Goal: Information Seeking & Learning: Learn about a topic

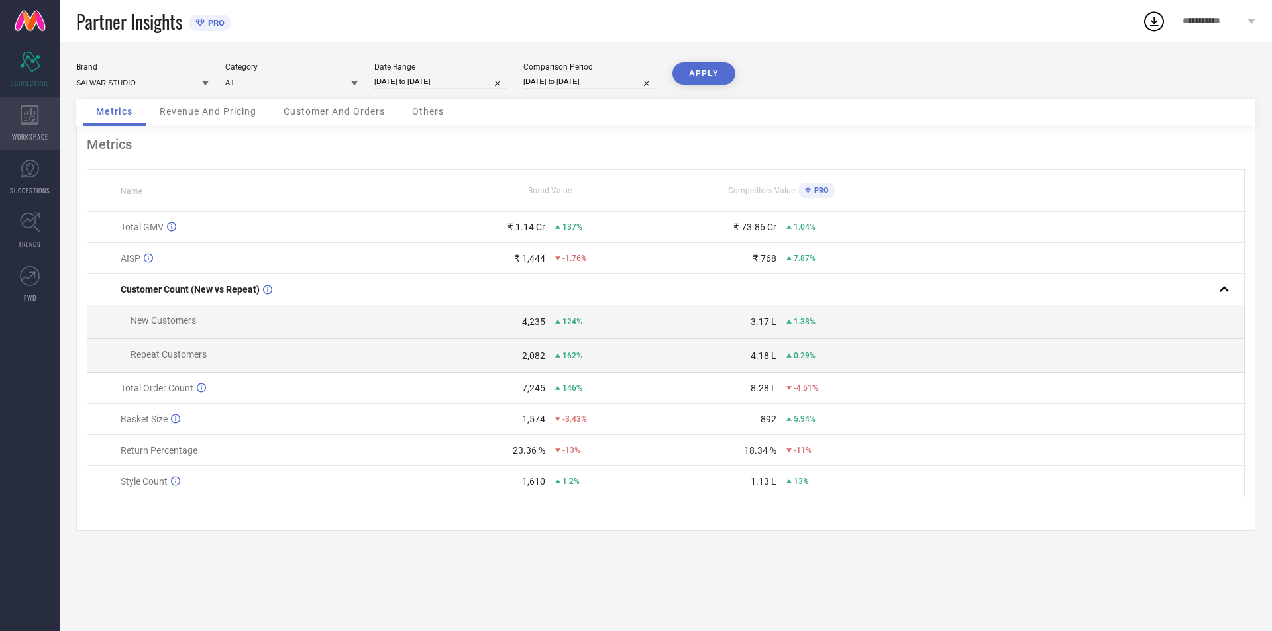
click at [23, 119] on icon at bounding box center [30, 115] width 19 height 20
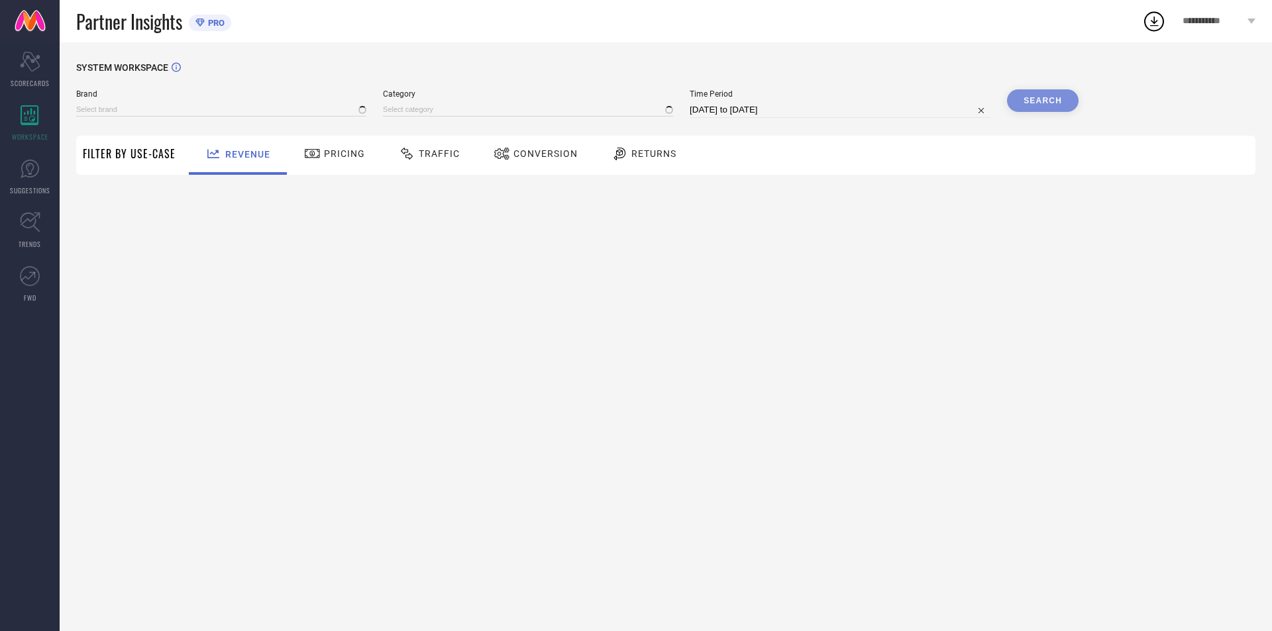
type input "SALWAR STUDIO"
type input "All"
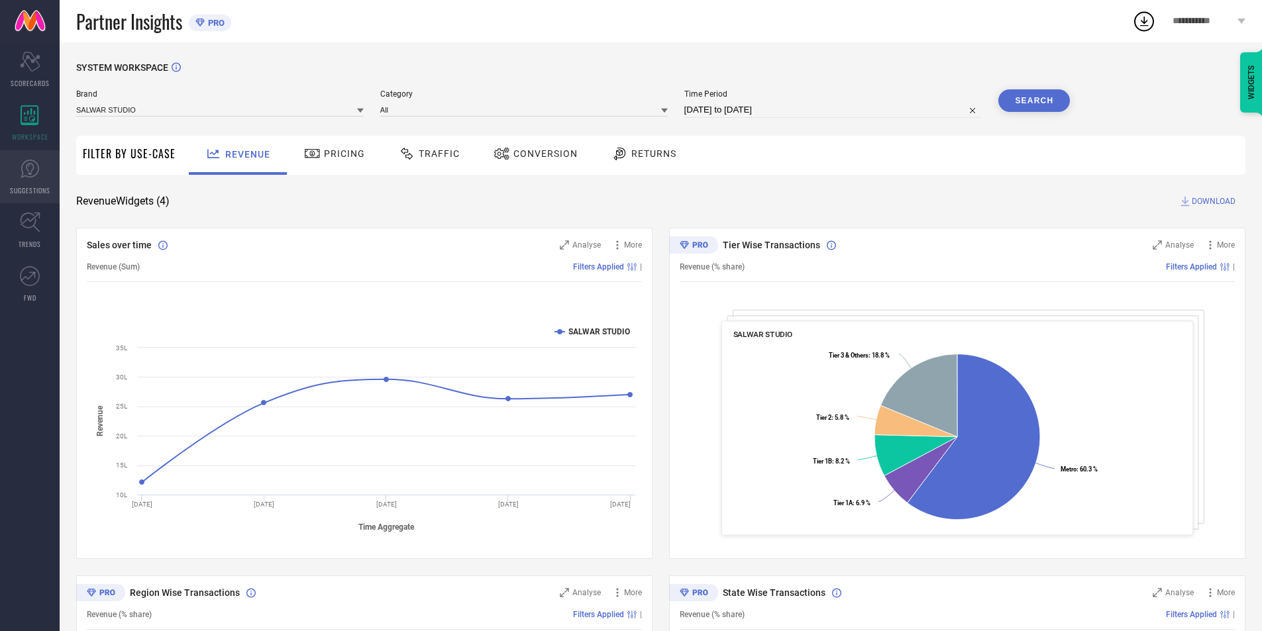
click at [20, 164] on icon at bounding box center [30, 169] width 20 height 20
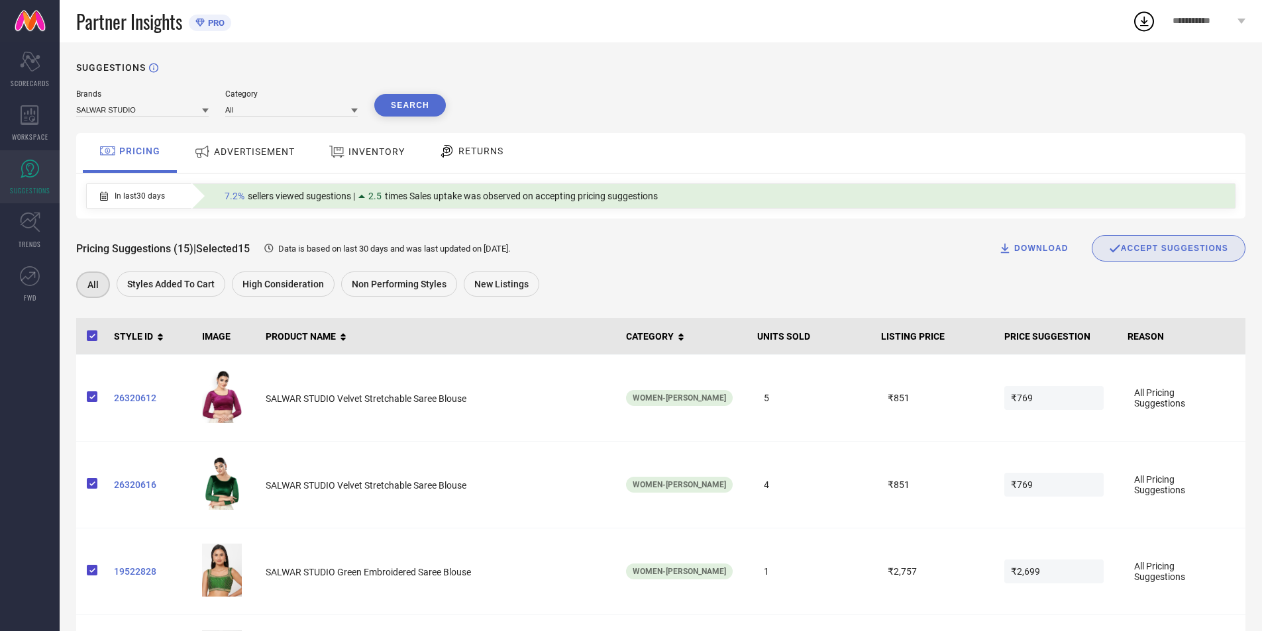
click at [282, 149] on span "ADVERTISEMENT" at bounding box center [254, 151] width 81 height 11
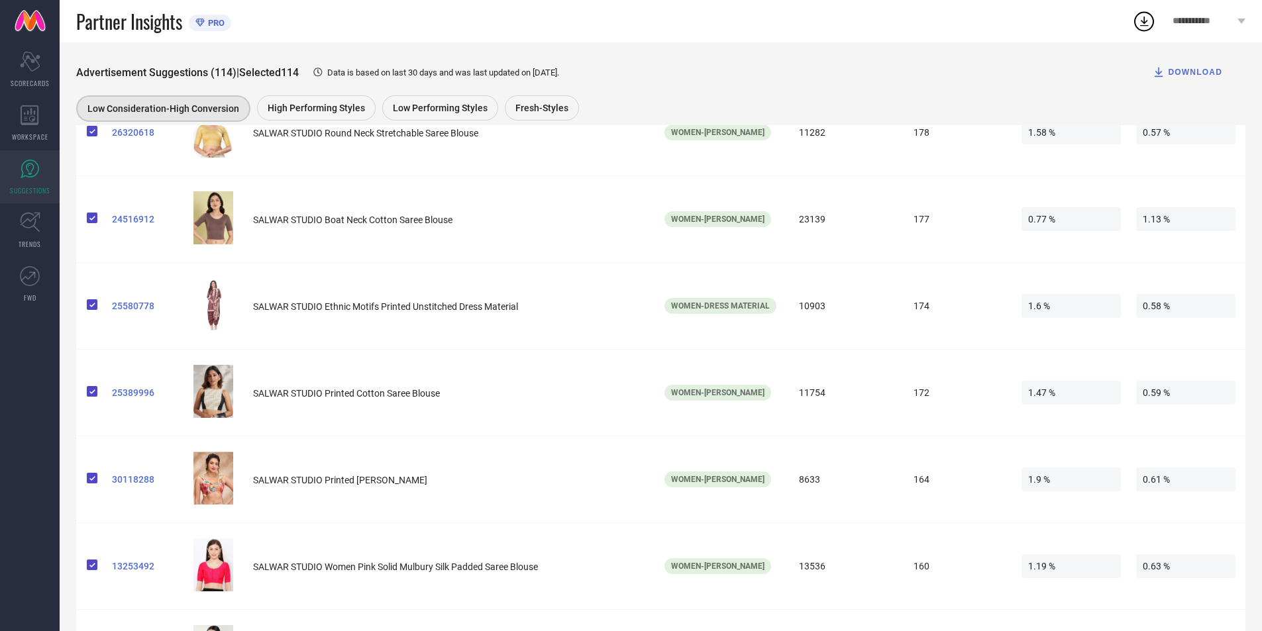
scroll to position [6625, 0]
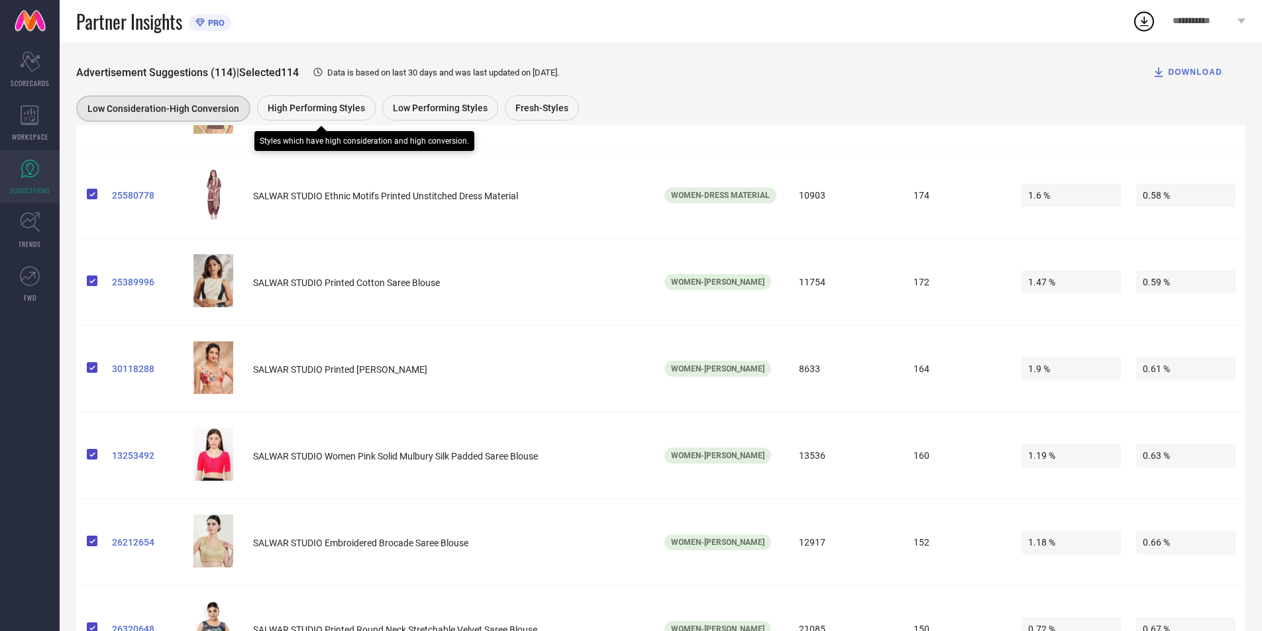
click at [323, 114] on div "High Performing Styles" at bounding box center [316, 107] width 119 height 25
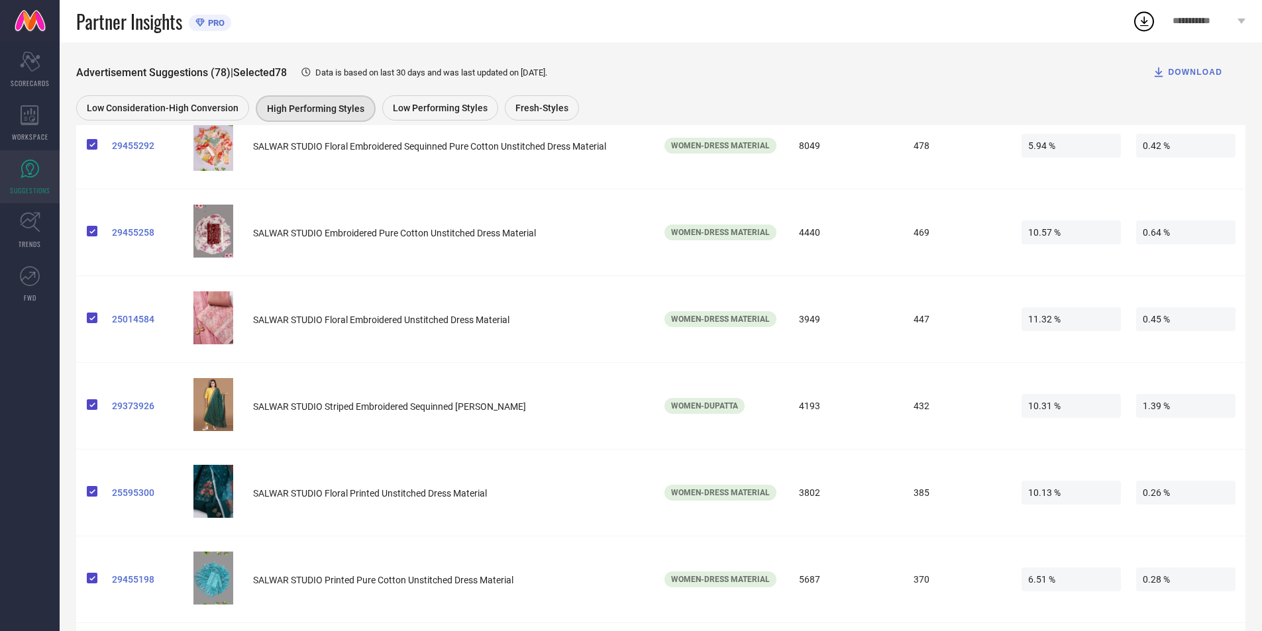
scroll to position [3975, 0]
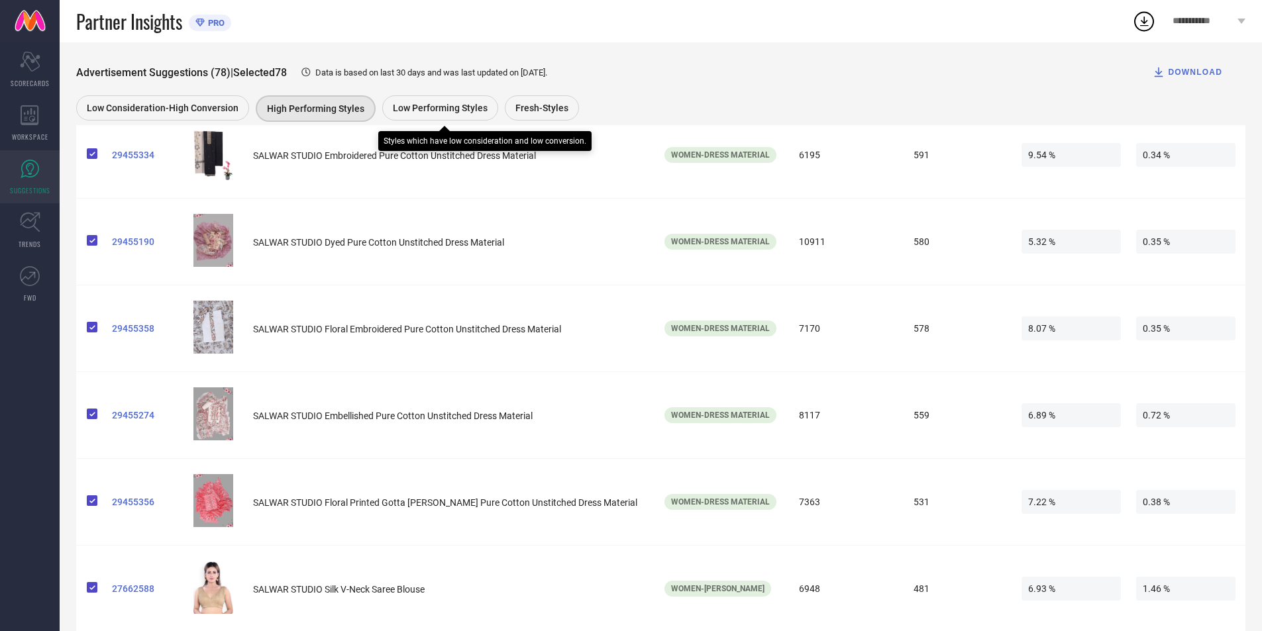
click at [468, 98] on div "Low Performing Styles" at bounding box center [440, 107] width 116 height 25
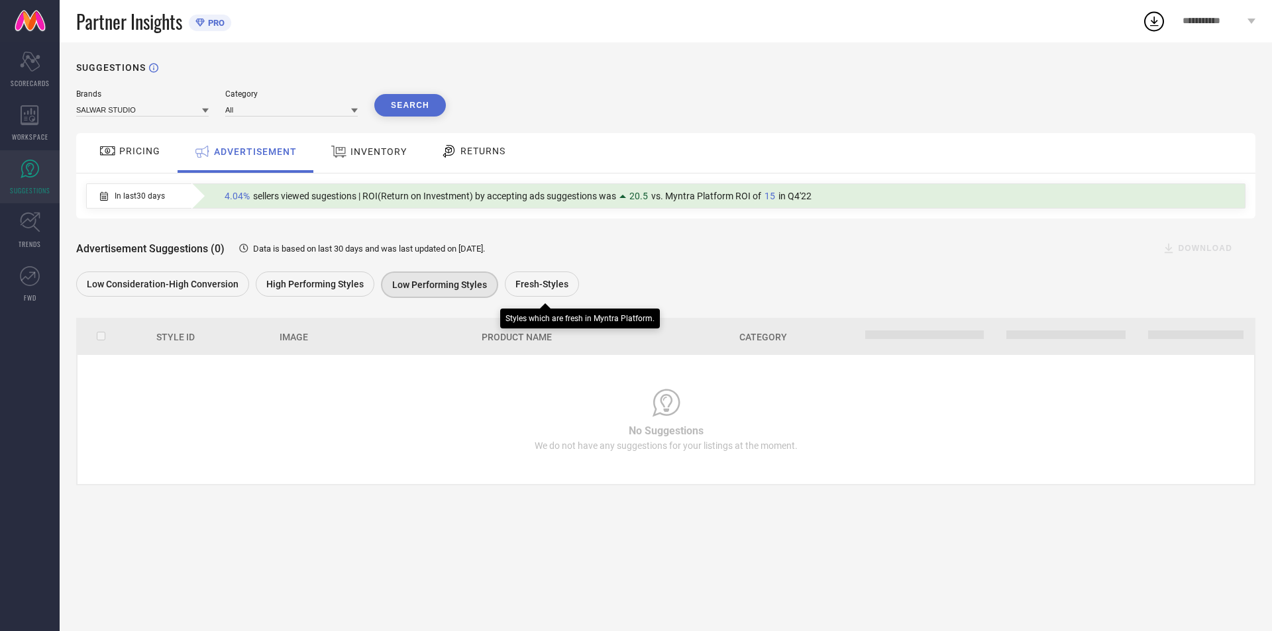
click at [520, 285] on span "Fresh-Styles" at bounding box center [541, 284] width 53 height 11
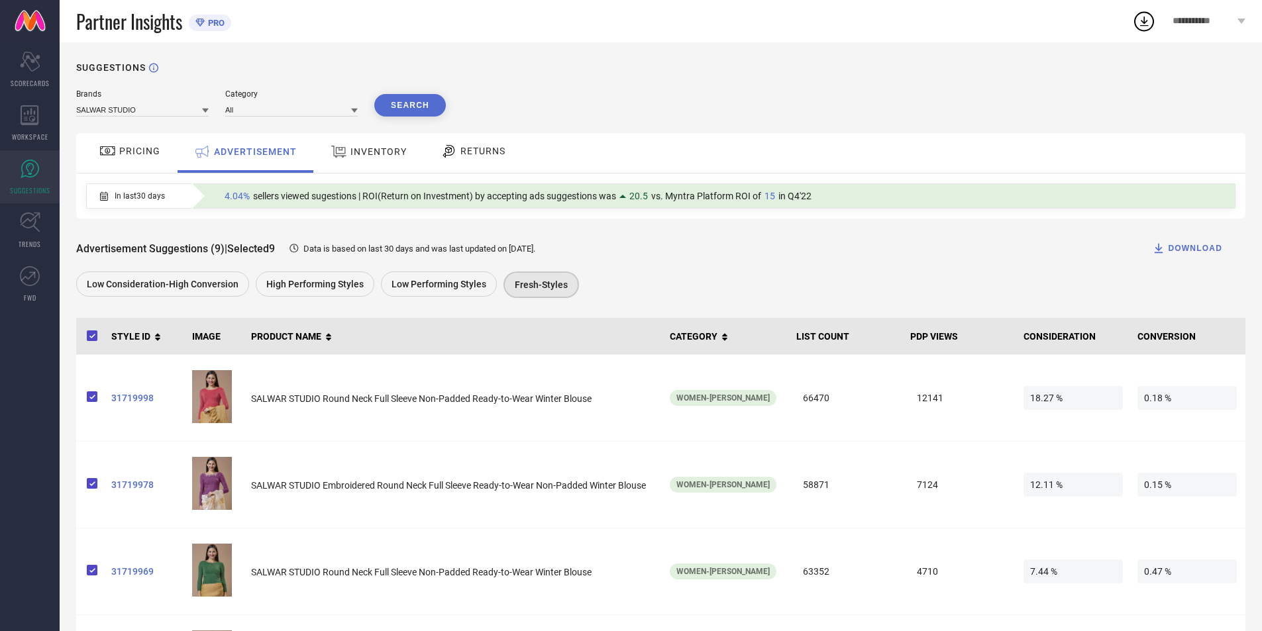
click at [536, 241] on div "Advertisement Suggestions (9) | Selected 9 Data is based on last 30 days and wa…" at bounding box center [660, 248] width 1169 height 27
drag, startPoint x: 265, startPoint y: 197, endPoint x: 367, endPoint y: 197, distance: 102.0
click at [366, 197] on span "sellers viewed sugestions | ROI(Return on Investment) by accepting ads suggesti…" at bounding box center [434, 196] width 363 height 11
drag, startPoint x: 408, startPoint y: 194, endPoint x: 480, endPoint y: 199, distance: 72.4
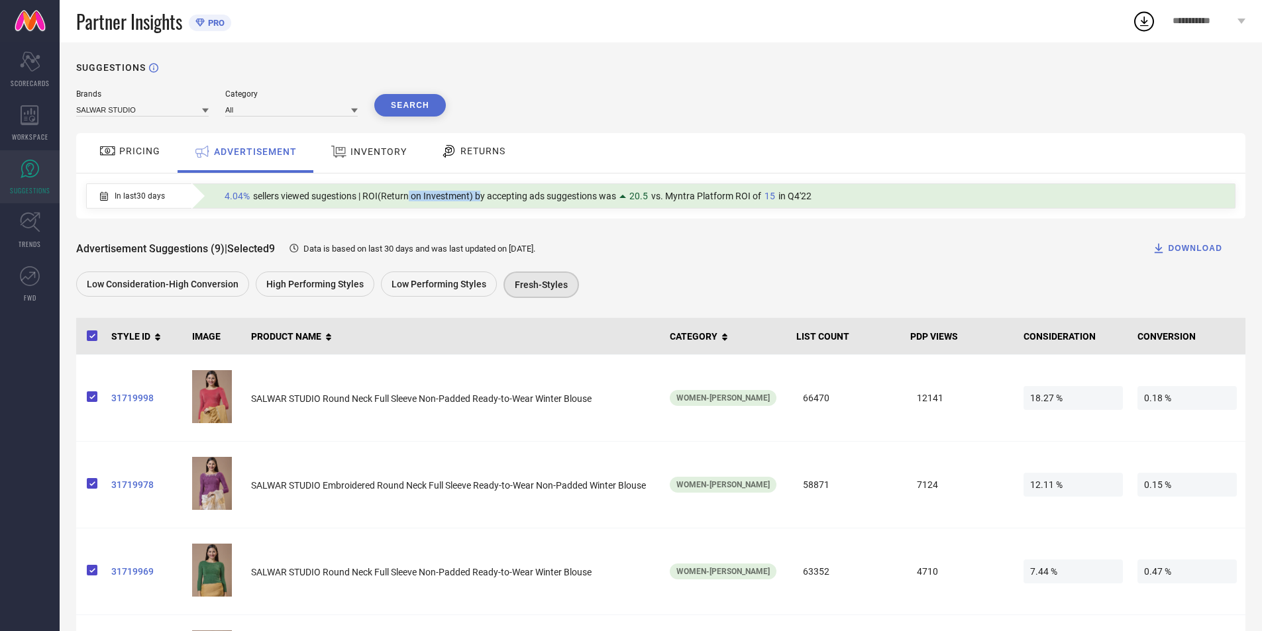
click at [478, 199] on span "sellers viewed sugestions | ROI(Return on Investment) by accepting ads suggesti…" at bounding box center [434, 196] width 363 height 11
drag, startPoint x: 510, startPoint y: 199, endPoint x: 565, endPoint y: 197, distance: 55.0
click at [565, 197] on span "sellers viewed sugestions | ROI(Return on Investment) by accepting ads suggesti…" at bounding box center [434, 196] width 363 height 11
drag, startPoint x: 595, startPoint y: 194, endPoint x: 607, endPoint y: 194, distance: 11.9
click at [607, 194] on span "sellers viewed sugestions | ROI(Return on Investment) by accepting ads suggesti…" at bounding box center [434, 196] width 363 height 11
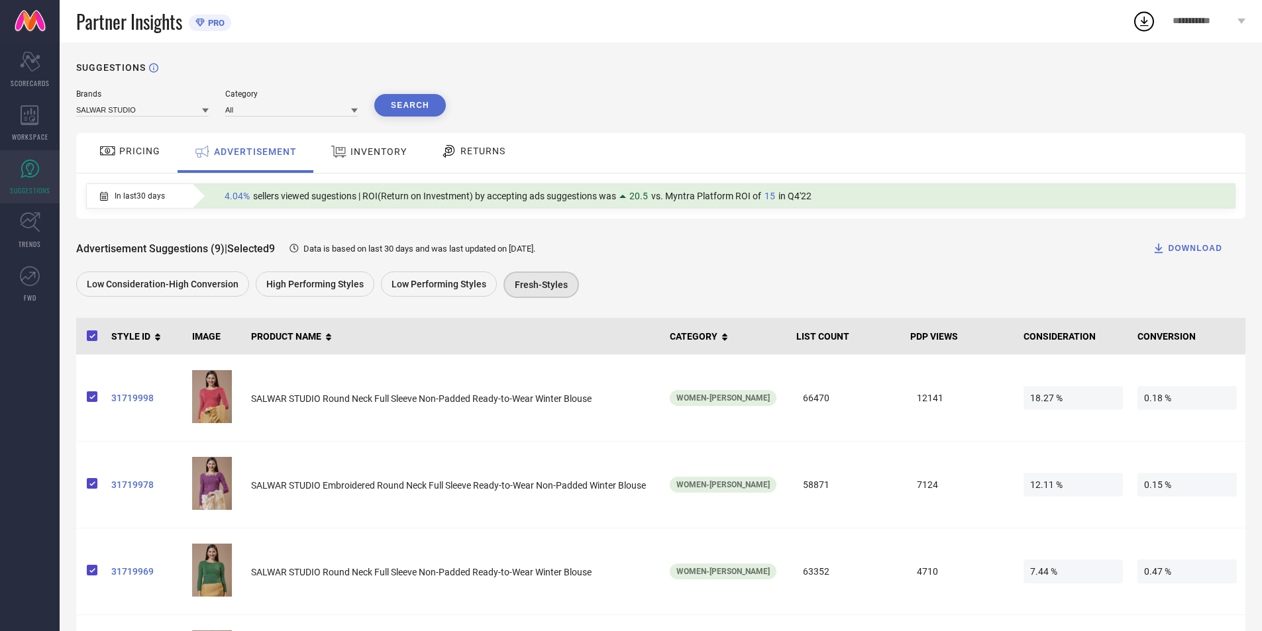
click at [706, 225] on div "Advertisement Suggestions (9) | Selected 9 Data is based on last 30 days and wa…" at bounding box center [660, 260] width 1169 height 83
click at [142, 197] on span "In last 30 days" at bounding box center [140, 195] width 50 height 9
click at [372, 166] on div "INVENTORY" at bounding box center [368, 153] width 109 height 40
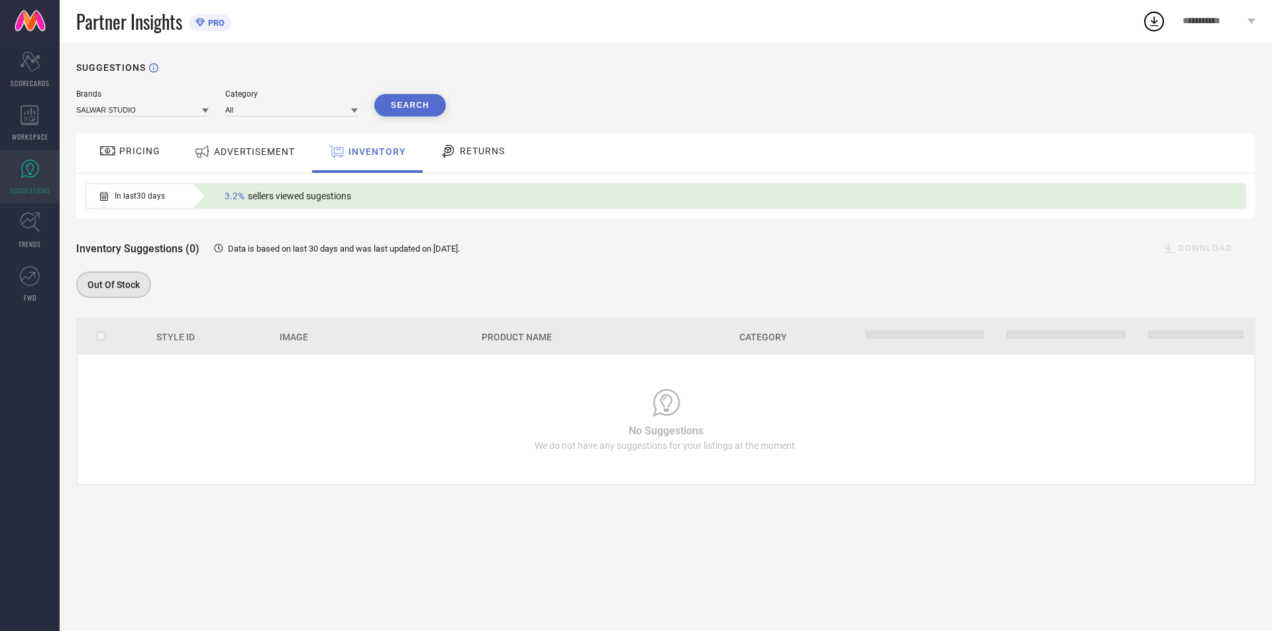
click at [454, 156] on icon at bounding box center [448, 151] width 17 height 16
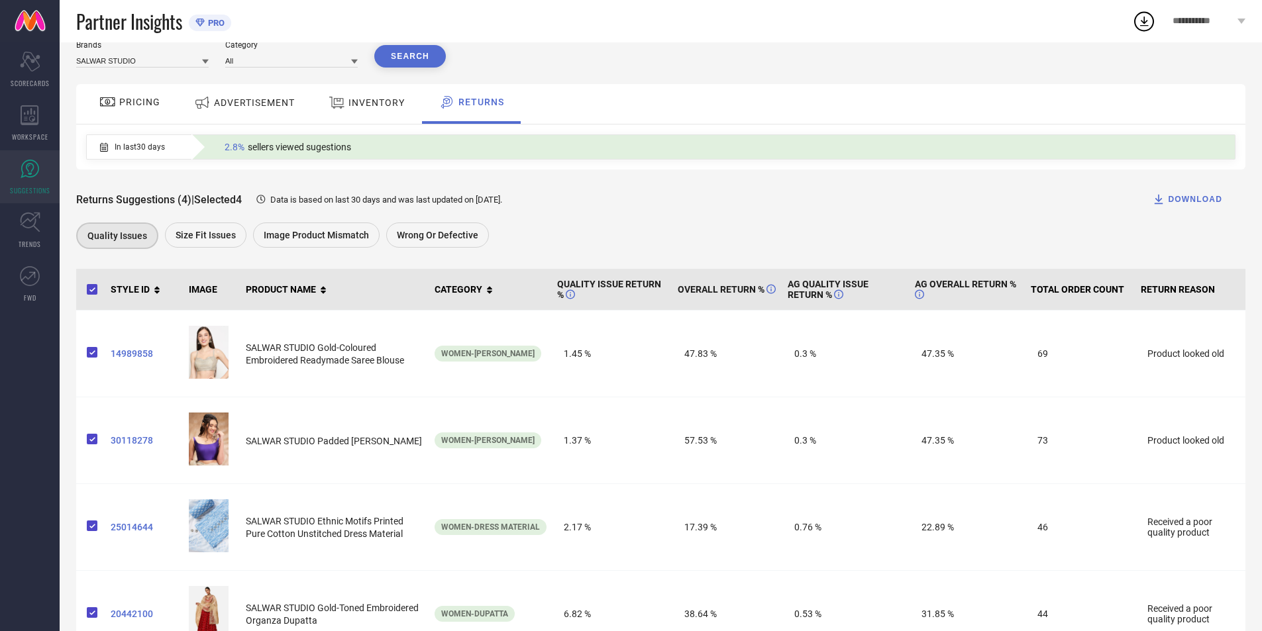
scroll to position [99, 0]
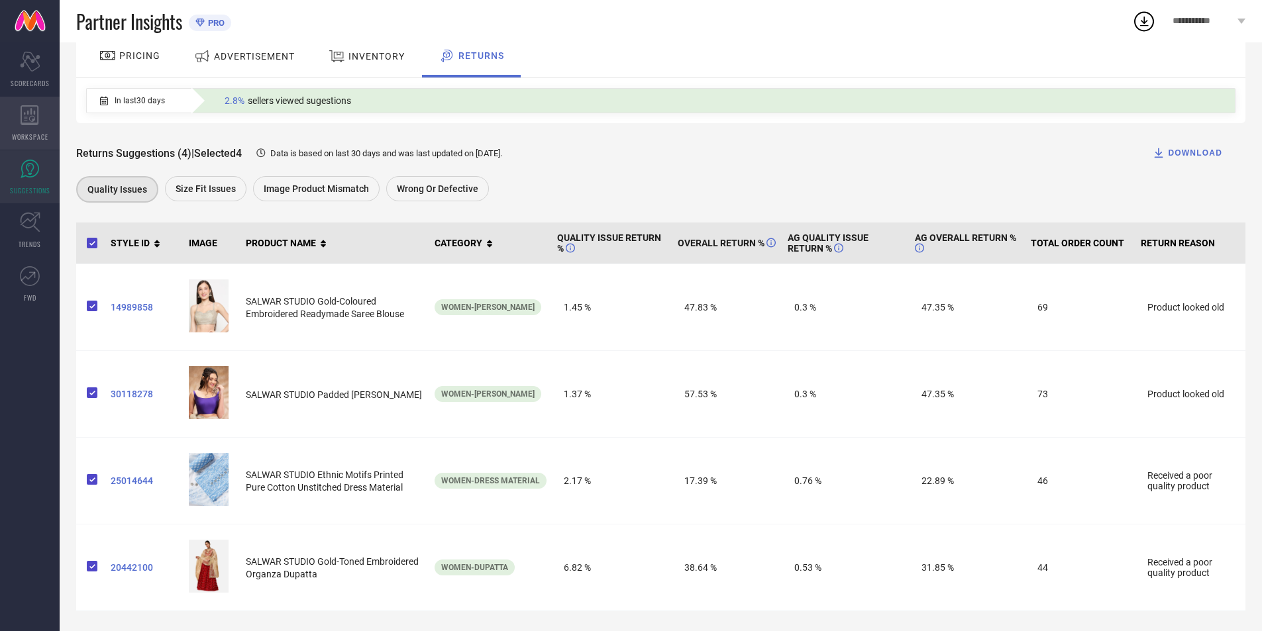
click at [15, 113] on div "WORKSPACE" at bounding box center [30, 123] width 60 height 53
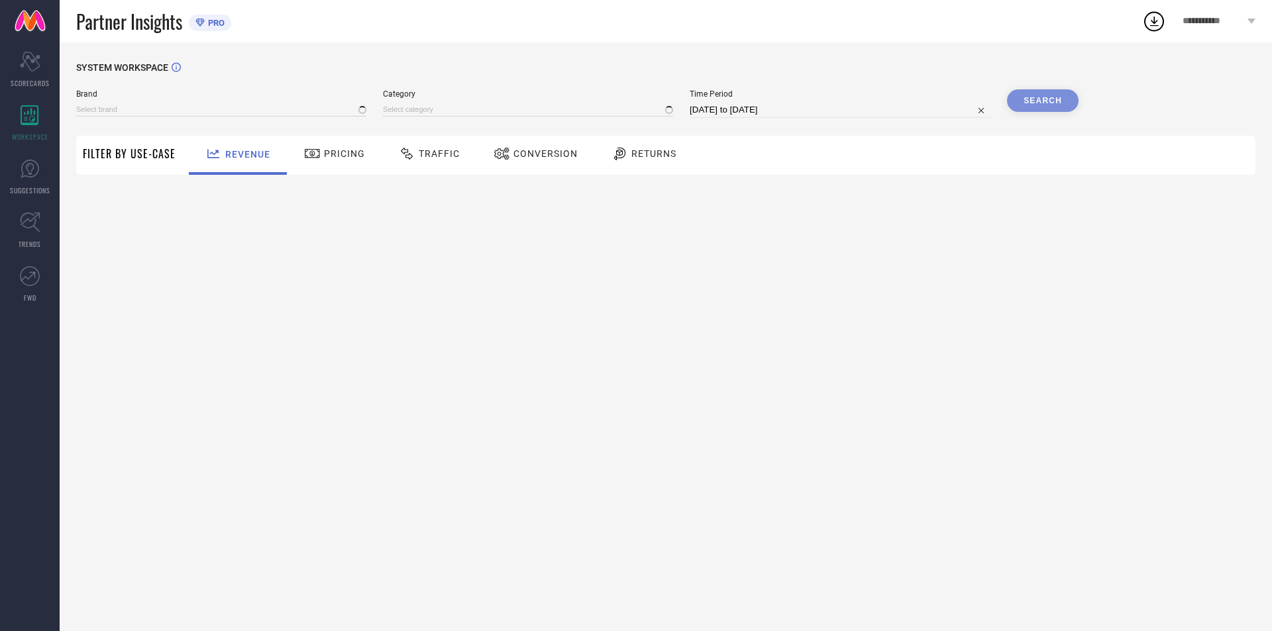
type input "SALWAR STUDIO"
type input "All"
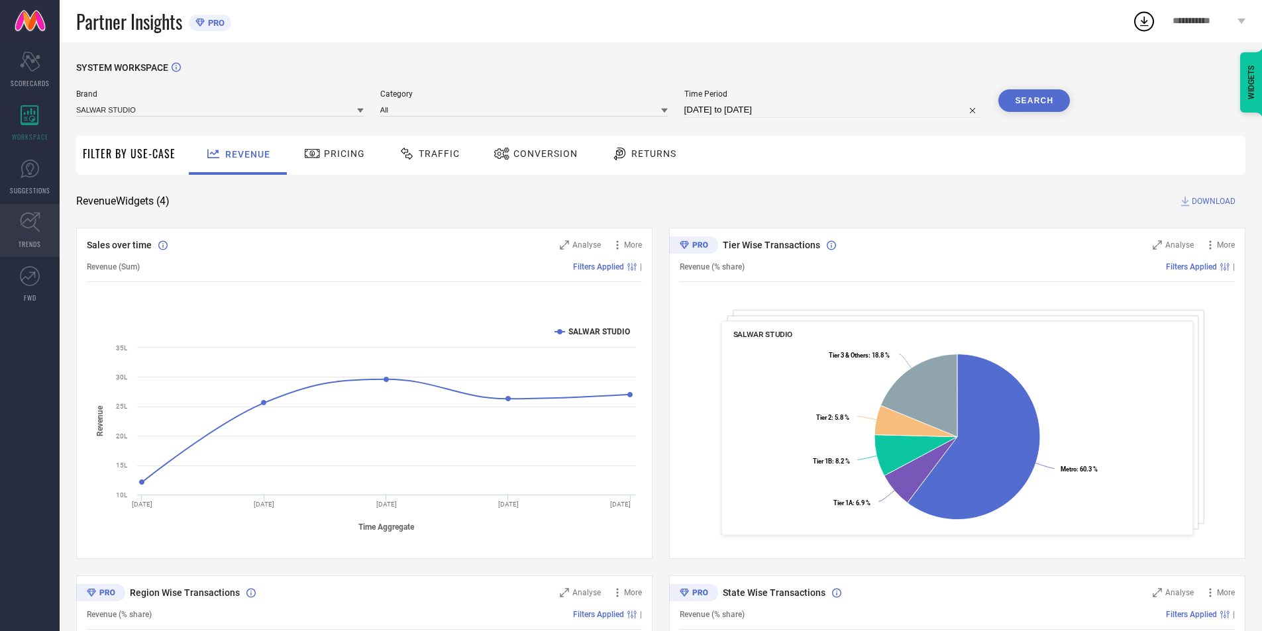
click at [33, 234] on link "TRENDS" at bounding box center [30, 230] width 60 height 53
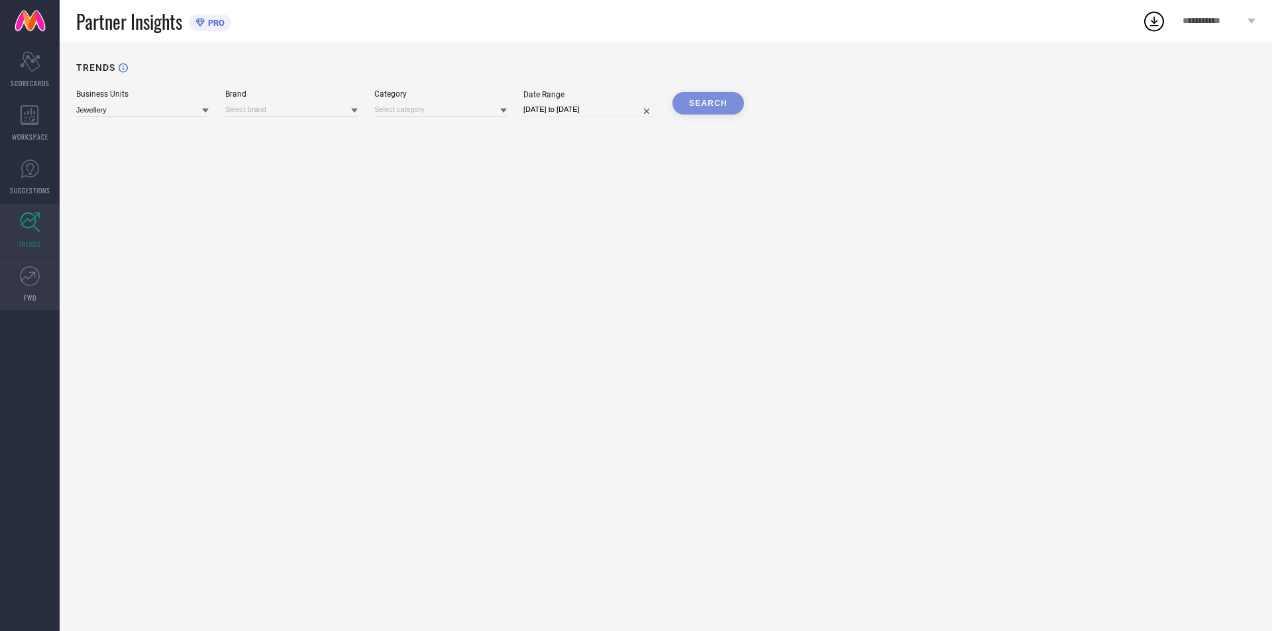
click at [24, 274] on icon at bounding box center [30, 276] width 20 height 20
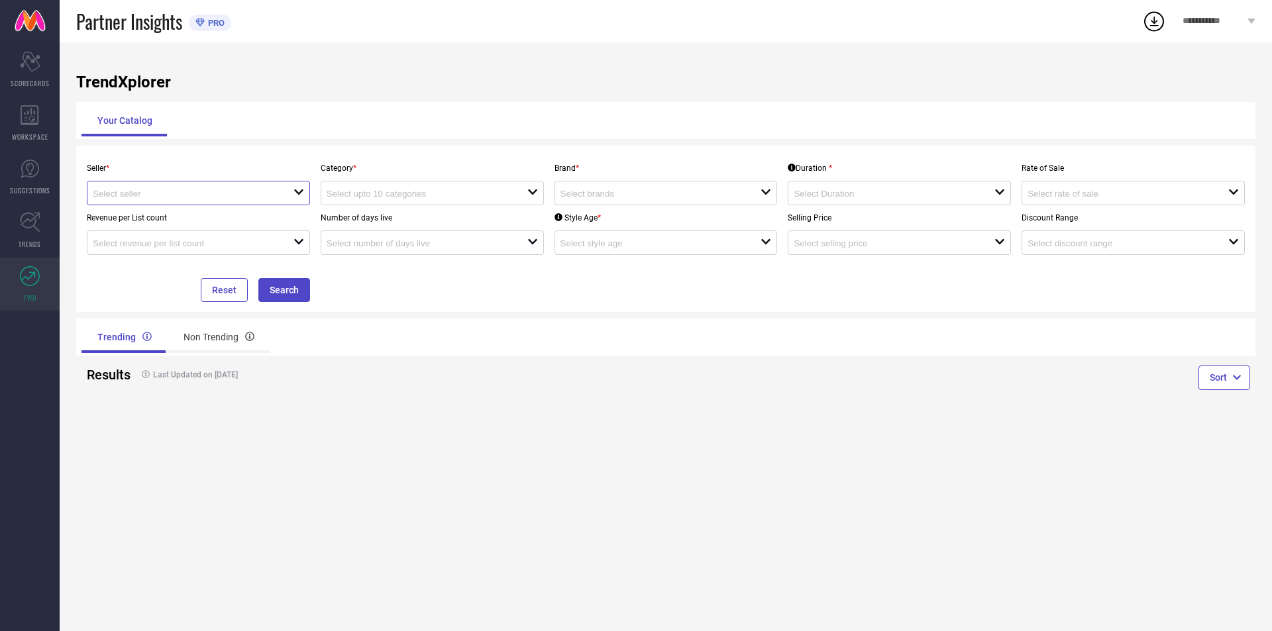
click at [258, 192] on input at bounding box center [183, 194] width 181 height 10
click at [236, 219] on li "OM CLOTHING ( 12498 )" at bounding box center [198, 219] width 222 height 24
type input "OM CLOTHING ( 12498 )"
click at [423, 191] on input at bounding box center [417, 194] width 181 height 10
click at [534, 158] on div "Category * close" at bounding box center [432, 181] width 234 height 50
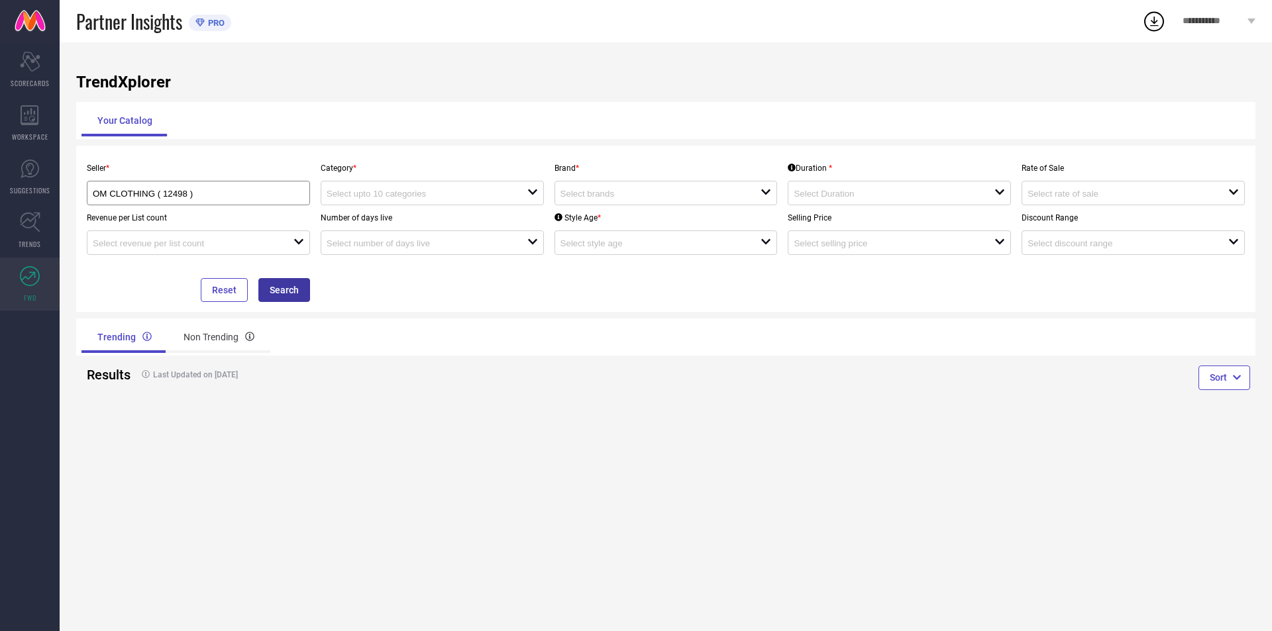
click at [272, 296] on button "Search" at bounding box center [284, 290] width 52 height 24
click at [428, 199] on input at bounding box center [417, 194] width 181 height 10
click at [259, 199] on input "OM CLOTHING ( 12498 )" at bounding box center [188, 194] width 190 height 10
click at [211, 216] on li "OM CLOTHING ( 12498 )" at bounding box center [198, 219] width 222 height 24
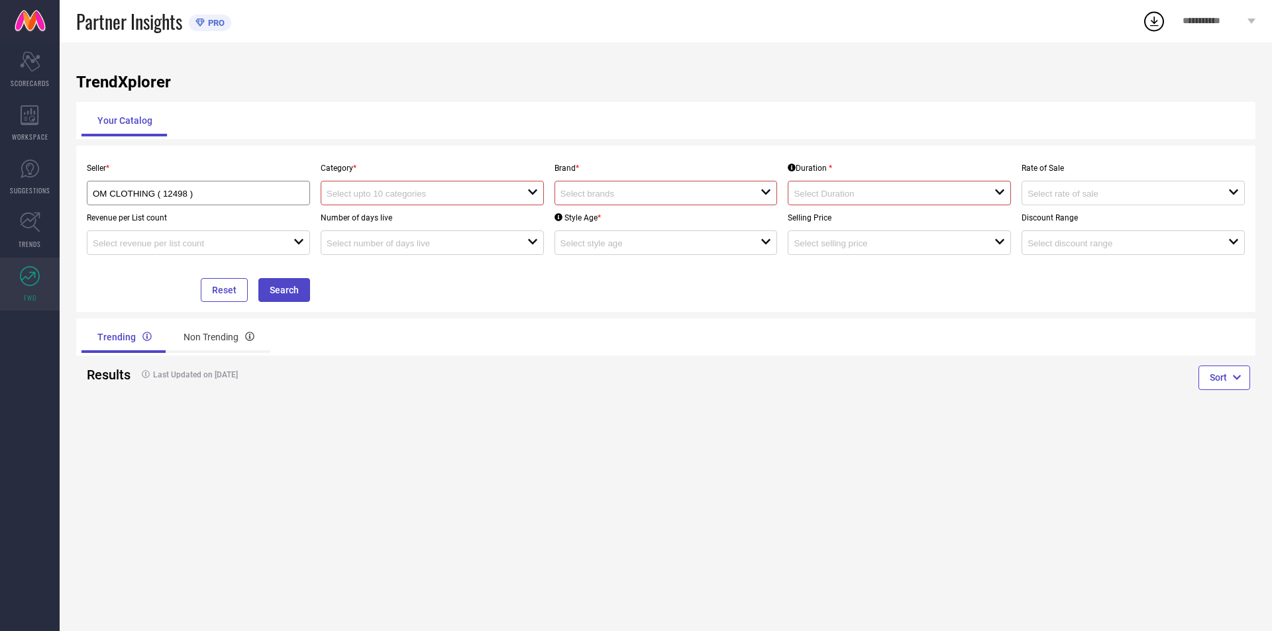
click at [450, 194] on input at bounding box center [417, 194] width 181 height 10
click at [637, 193] on input at bounding box center [650, 194] width 181 height 10
click at [623, 250] on li "SALWAR STUDIO" at bounding box center [666, 243] width 222 height 24
type input "SALWAR STUDIO"
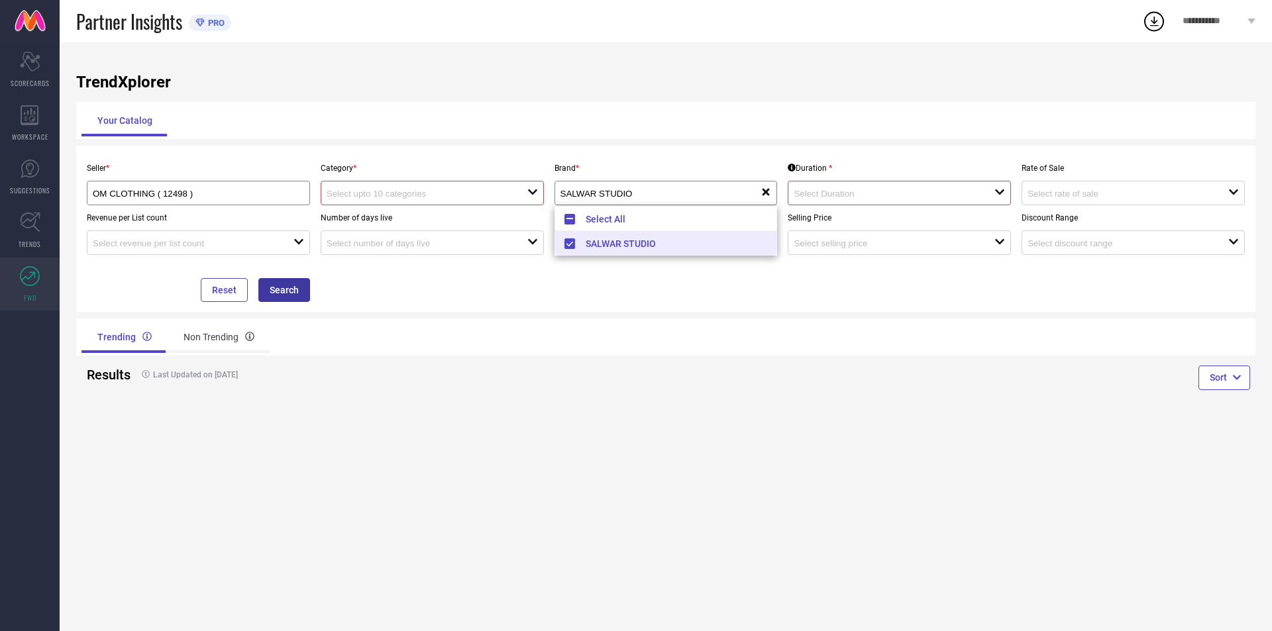
click at [288, 290] on button "Search" at bounding box center [284, 290] width 52 height 24
click at [487, 196] on input at bounding box center [417, 194] width 181 height 10
click at [229, 194] on input "OM CLOTHING ( 12498 )" at bounding box center [188, 194] width 190 height 10
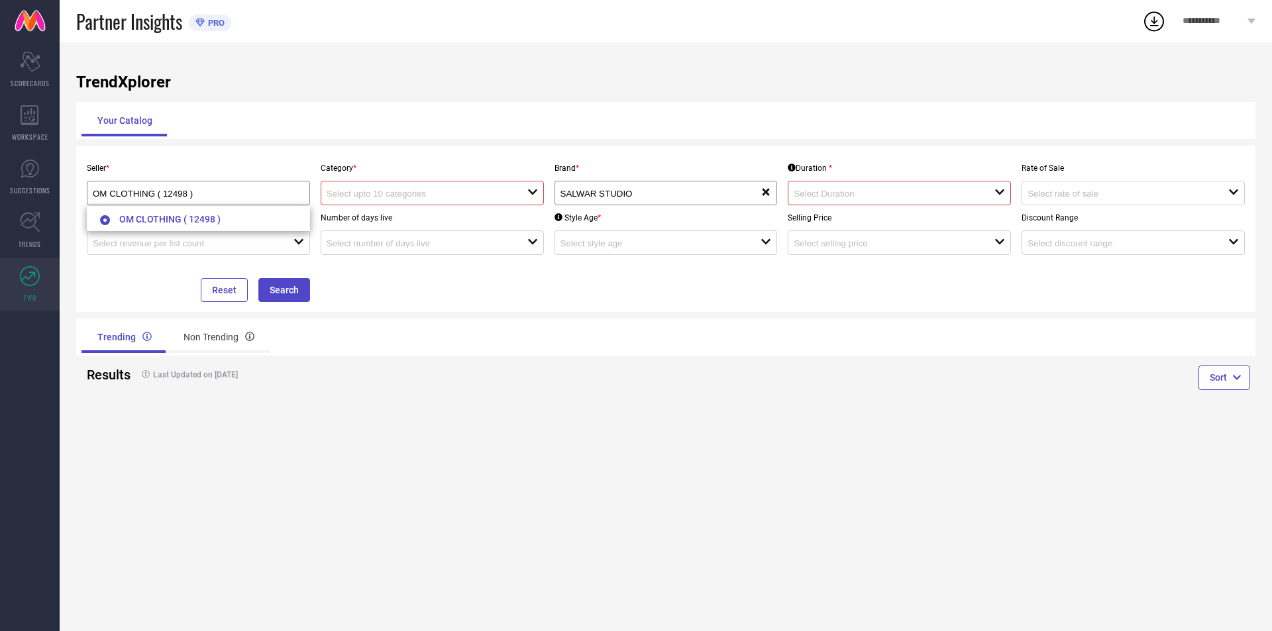
click at [450, 156] on div "Seller * OM CLOTHING ( 12498 ) Category * open Brand * SALWAR STUDIO reset Dura…" at bounding box center [665, 229] width 1179 height 166
click at [904, 186] on div "open" at bounding box center [899, 193] width 223 height 25
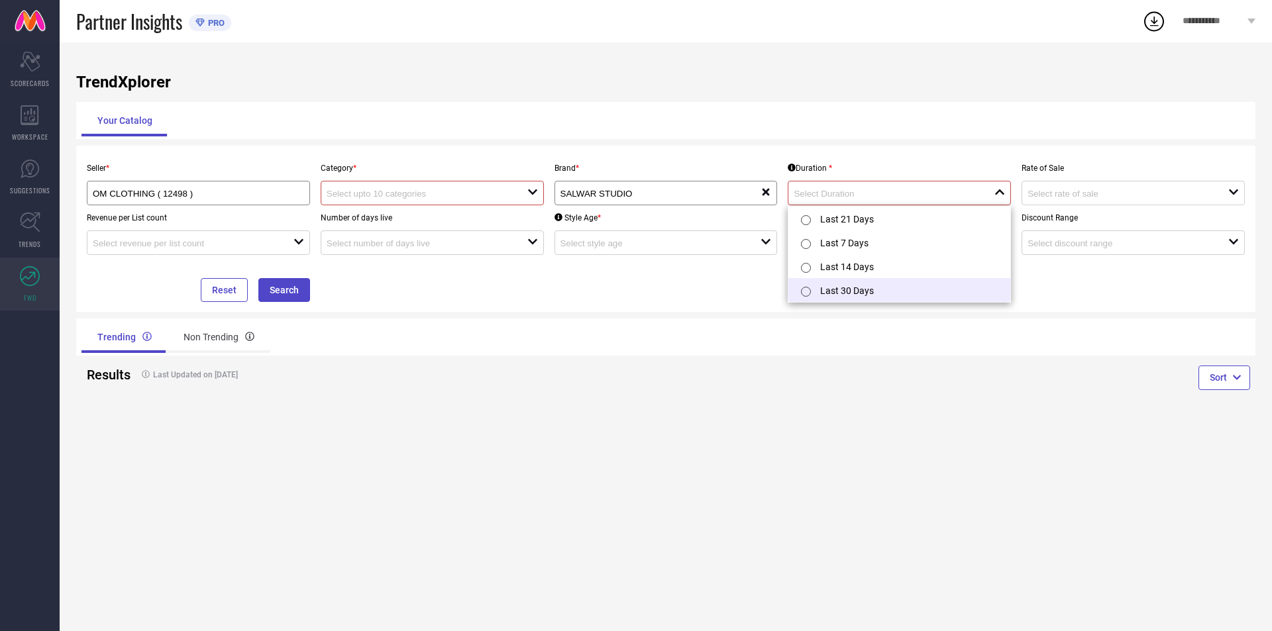
click at [861, 283] on li "Last 30 Days" at bounding box center [899, 290] width 222 height 24
type input "Last 30 Days"
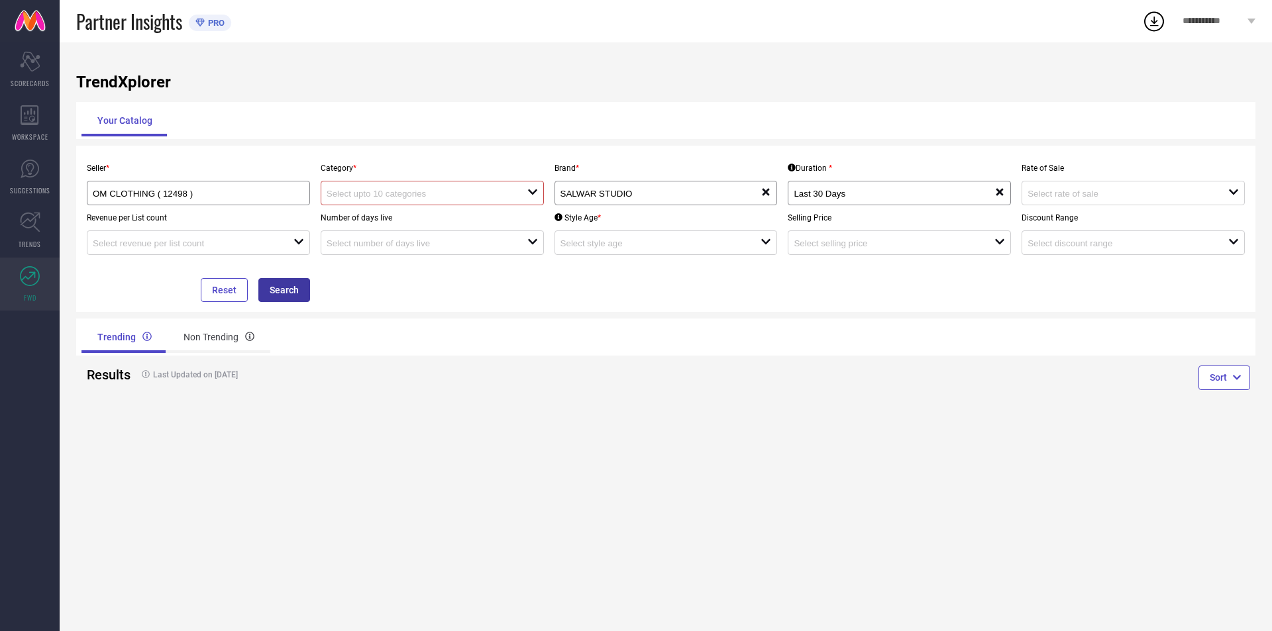
click at [294, 293] on button "Search" at bounding box center [284, 290] width 52 height 24
click at [209, 234] on div "open" at bounding box center [198, 243] width 223 height 25
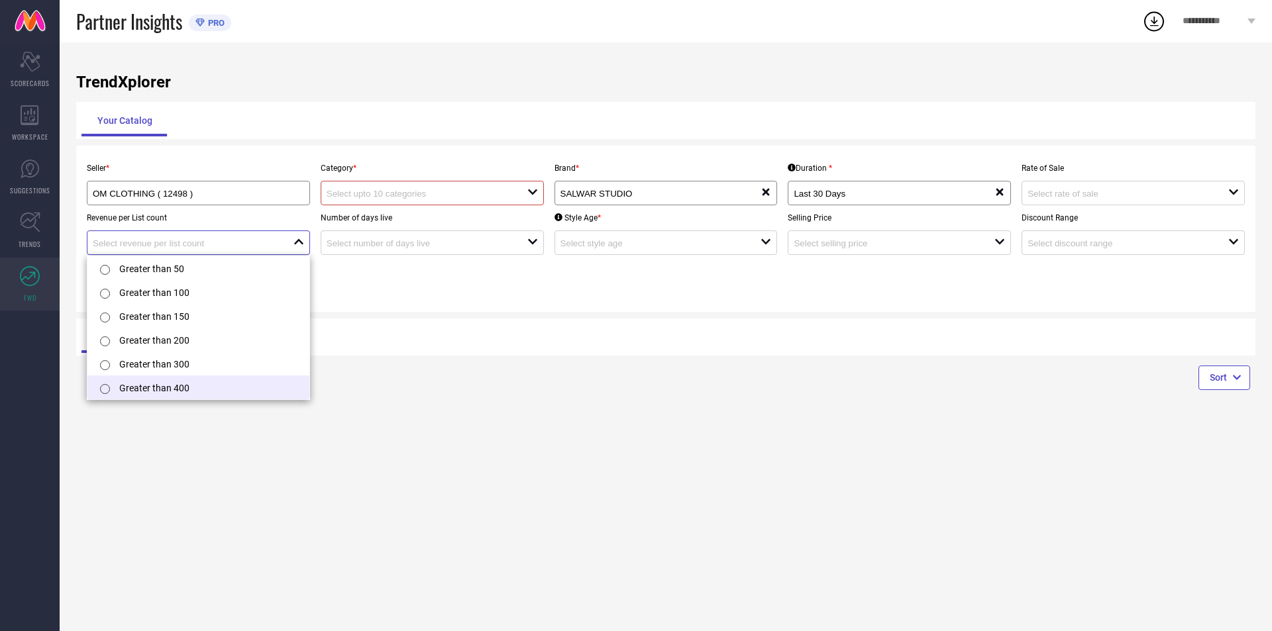
scroll to position [3, 0]
click at [167, 388] on li "Greater than 400" at bounding box center [198, 386] width 222 height 24
type input "Greater than 400"
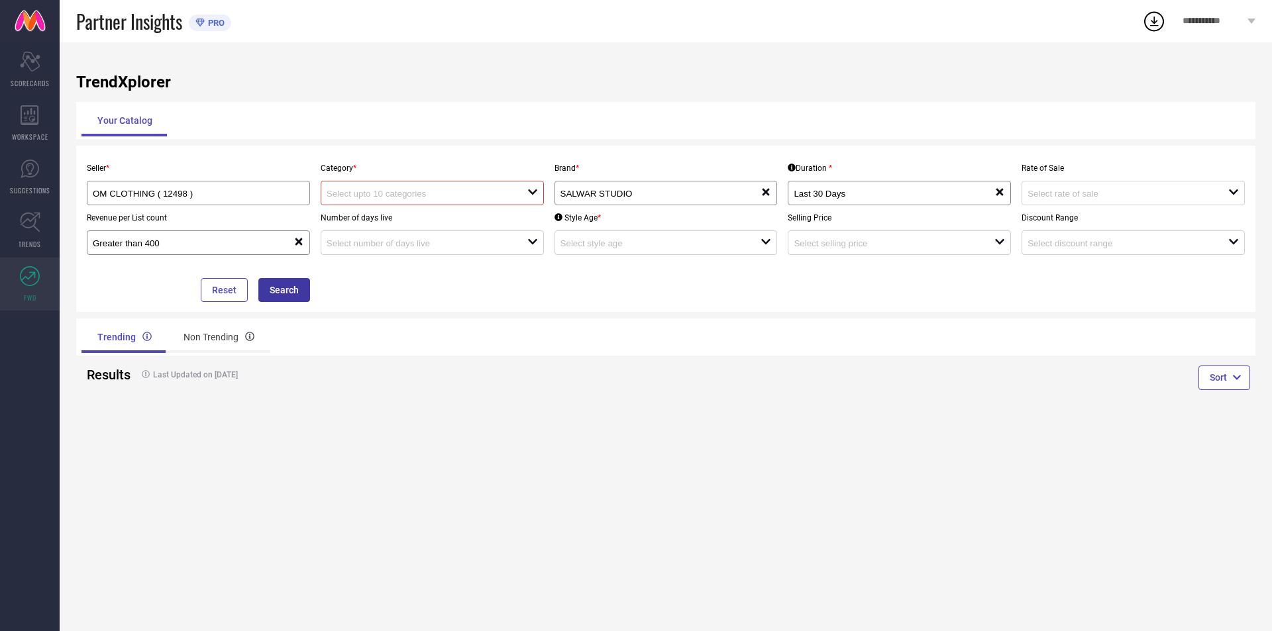
click at [282, 291] on button "Search" at bounding box center [284, 290] width 52 height 24
click at [433, 205] on div "open" at bounding box center [432, 193] width 223 height 25
click at [402, 227] on div "No results found" at bounding box center [432, 217] width 223 height 23
drag, startPoint x: 604, startPoint y: 348, endPoint x: 614, endPoint y: 348, distance: 10.6
click at [605, 348] on div "Trending Non Trending" at bounding box center [370, 337] width 579 height 32
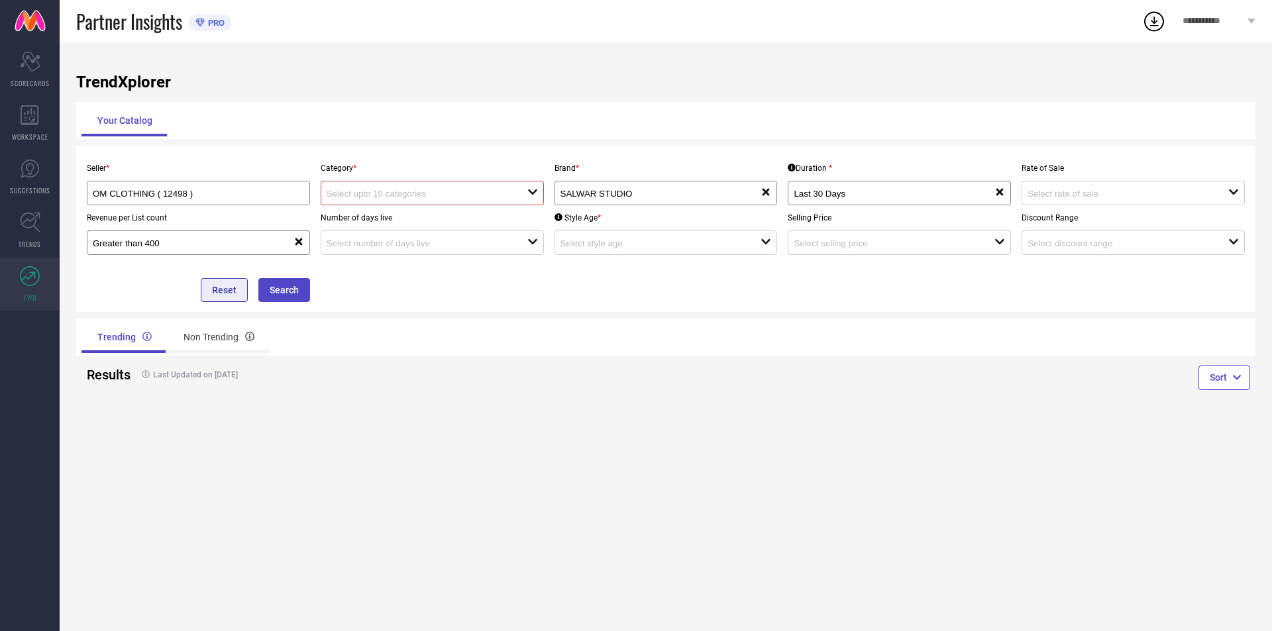
click at [221, 299] on button "Reset" at bounding box center [224, 290] width 47 height 24
click at [26, 275] on icon at bounding box center [30, 276] width 20 height 20
click at [21, 227] on icon at bounding box center [30, 222] width 21 height 21
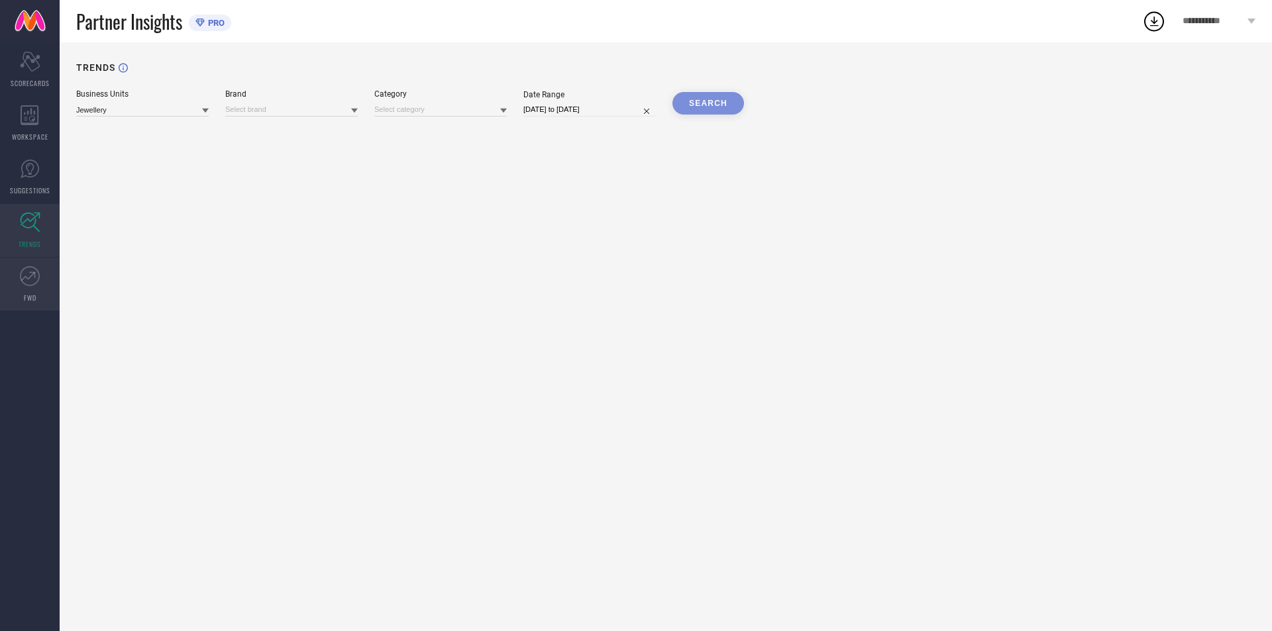
click at [15, 276] on link "FWD" at bounding box center [30, 284] width 60 height 53
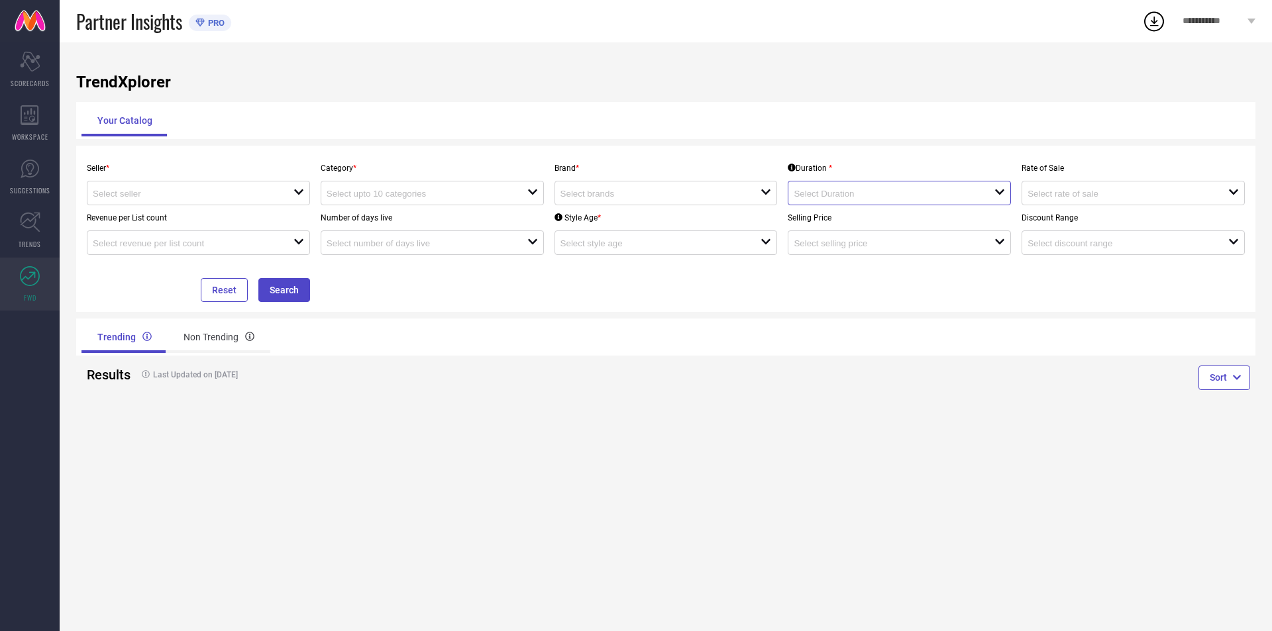
click at [930, 194] on input at bounding box center [884, 194] width 181 height 10
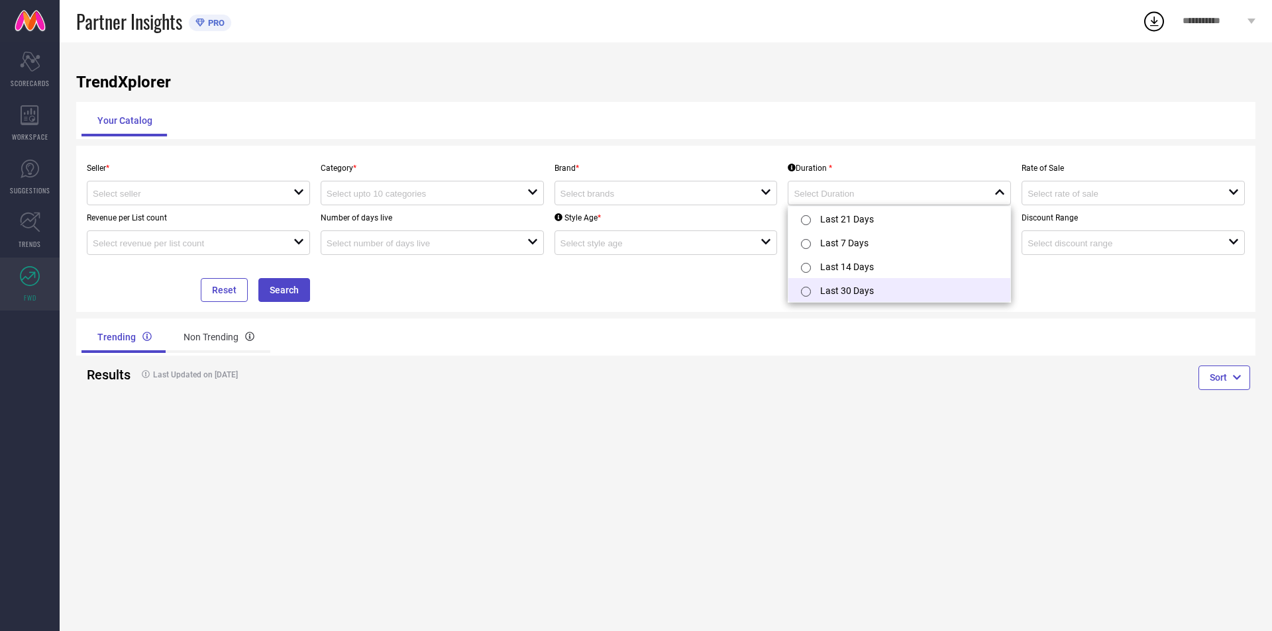
click at [859, 283] on li "Last 30 Days" at bounding box center [899, 290] width 222 height 24
type input "Last 30 Days"
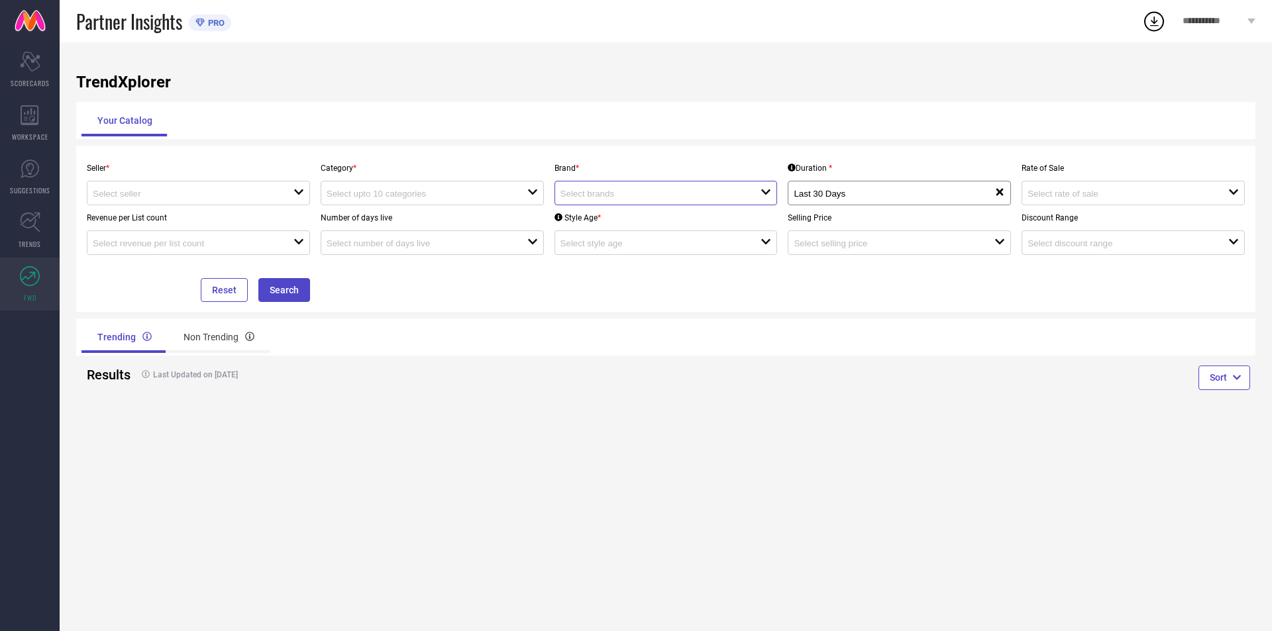
click at [623, 191] on input at bounding box center [650, 194] width 181 height 10
click at [605, 244] on li "SALWAR STUDIO" at bounding box center [666, 243] width 222 height 24
type input "SALWAR STUDIO"
click at [464, 193] on input at bounding box center [417, 194] width 181 height 10
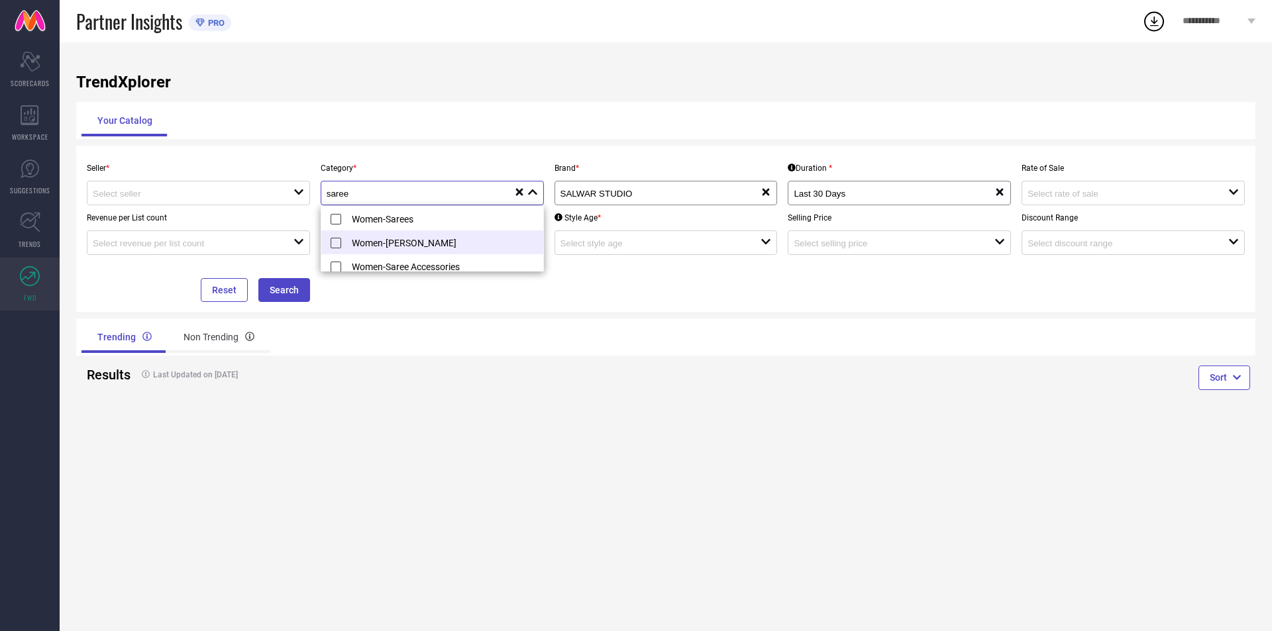
type input "saree"
click at [431, 240] on li "Women-[PERSON_NAME]" at bounding box center [432, 243] width 222 height 24
click at [585, 299] on div "Seller * open Category * saree reset Brand * SALWAR STUDIO loading options rese…" at bounding box center [665, 229] width 1169 height 146
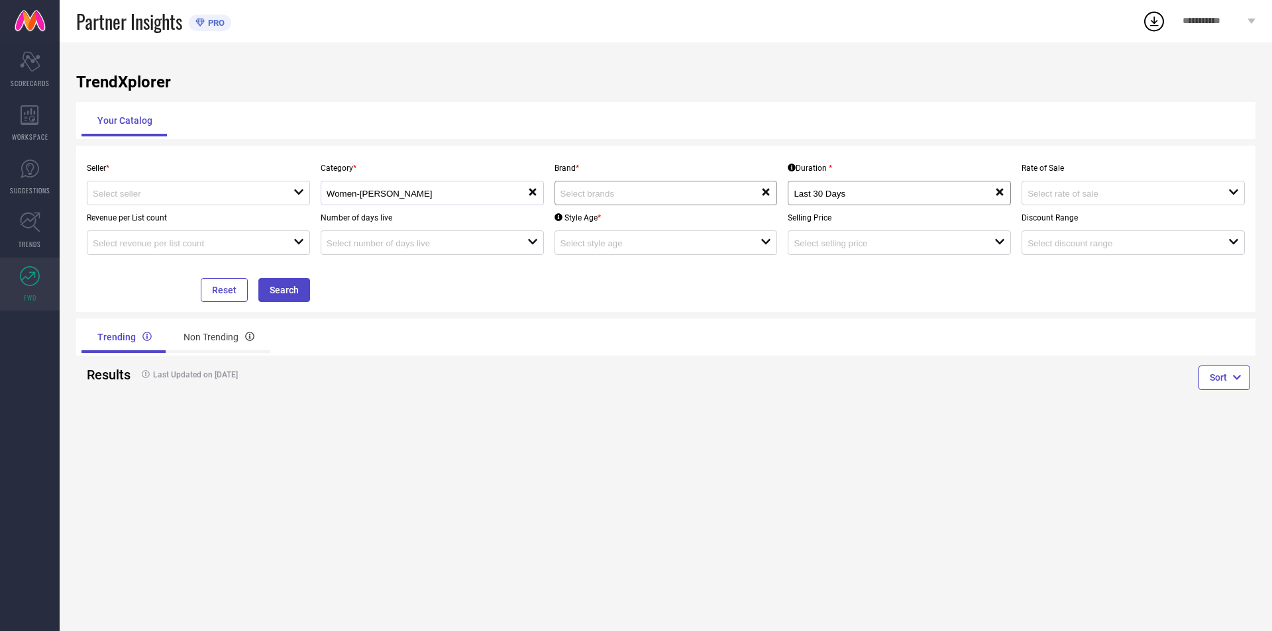
click at [639, 180] on div "Brand * reset" at bounding box center [666, 181] width 234 height 50
click at [629, 191] on input at bounding box center [650, 194] width 181 height 10
click at [598, 193] on input "sa" at bounding box center [660, 194] width 201 height 10
type input "sa"
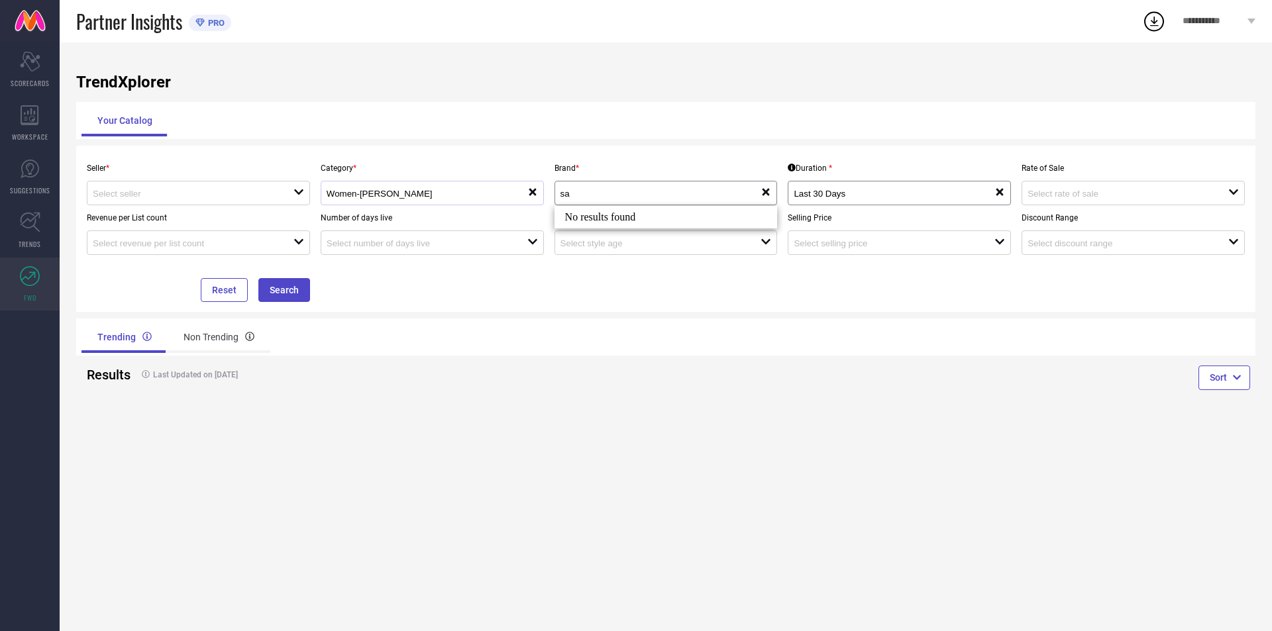
click at [486, 129] on div "Your Catalog" at bounding box center [665, 121] width 1169 height 32
click at [182, 195] on input at bounding box center [183, 194] width 181 height 10
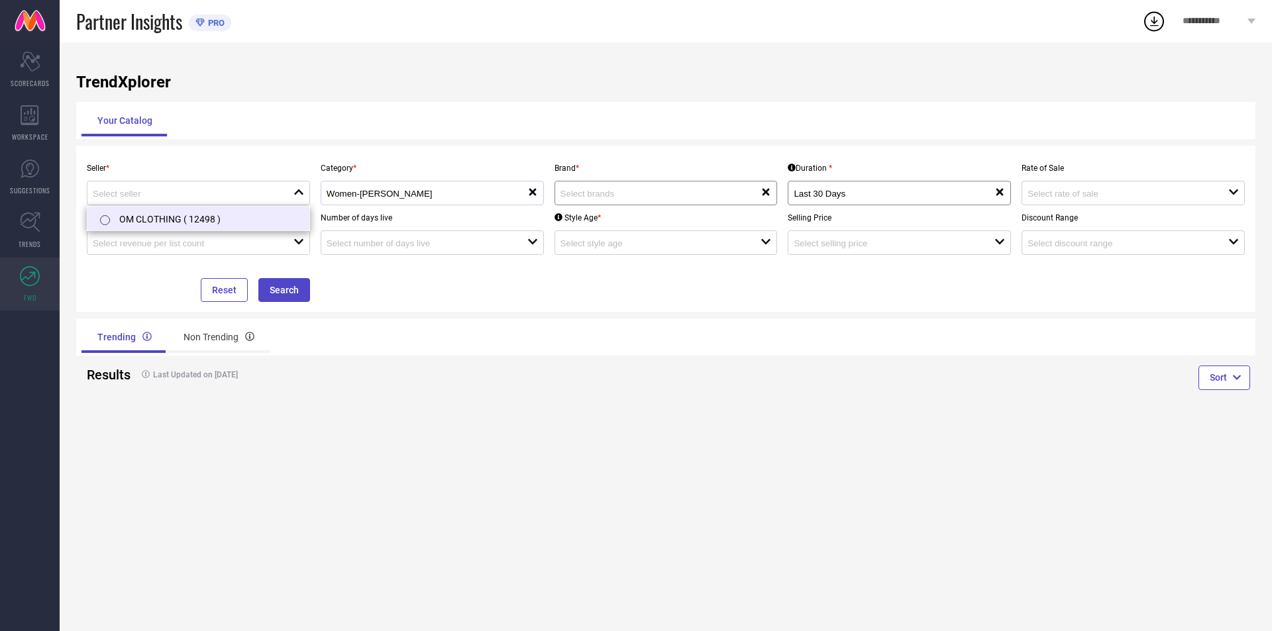
click at [152, 219] on li "OM CLOTHING ( 12498 )" at bounding box center [198, 219] width 222 height 24
type input "OM CLOTHING ( 12498 )"
click at [502, 197] on input at bounding box center [417, 194] width 181 height 10
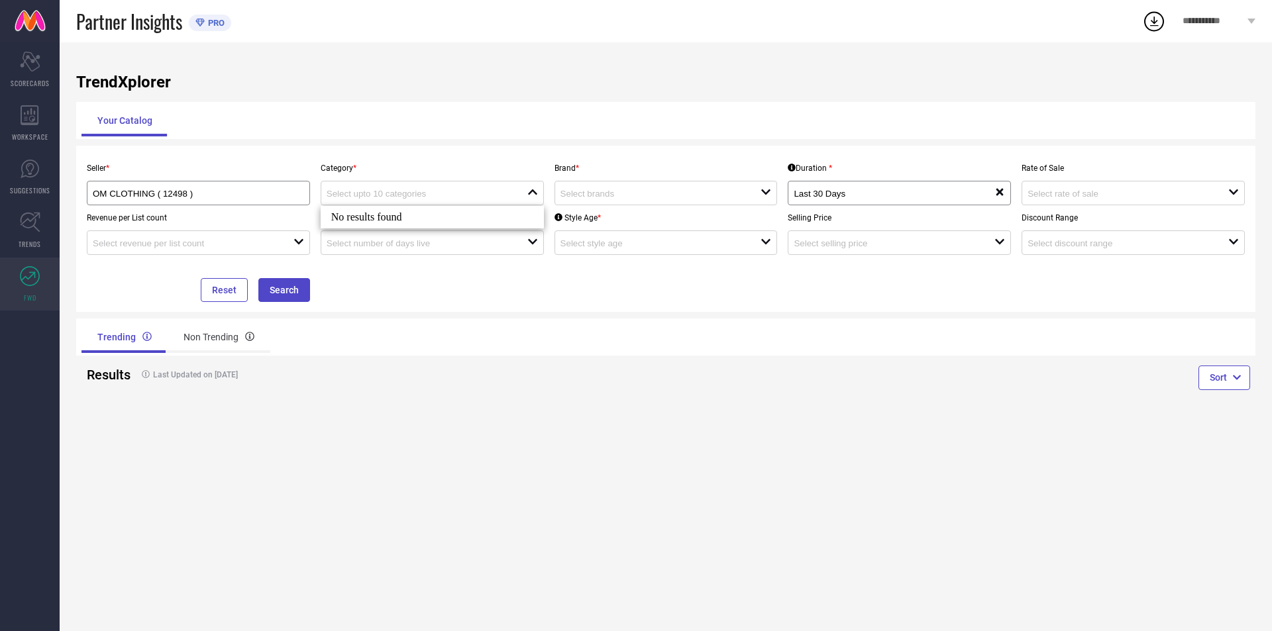
click at [637, 299] on div "Seller * OM CLOTHING ( 12498 ) Category * close Brand * open Duration * Last 30…" at bounding box center [665, 229] width 1169 height 146
click at [273, 194] on input "OM CLOTHING ( 12498 )" at bounding box center [188, 194] width 190 height 10
click at [353, 131] on div "Your Catalog" at bounding box center [665, 121] width 1169 height 32
click at [33, 223] on icon at bounding box center [30, 222] width 21 height 21
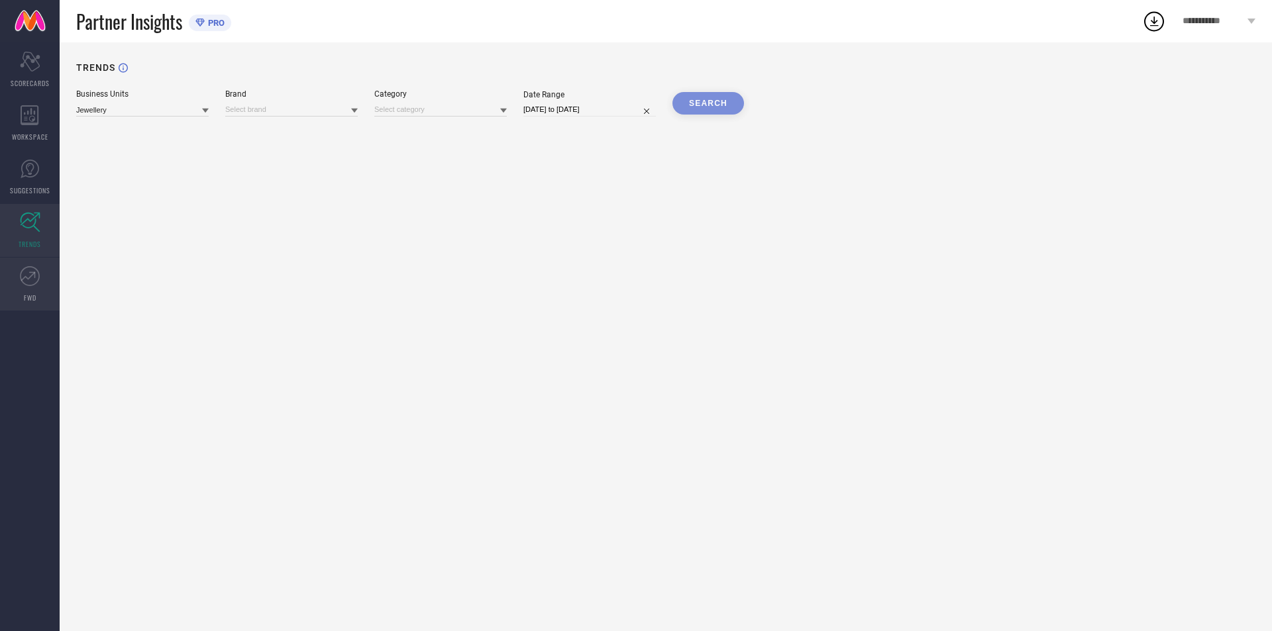
click at [35, 272] on icon at bounding box center [30, 276] width 20 height 20
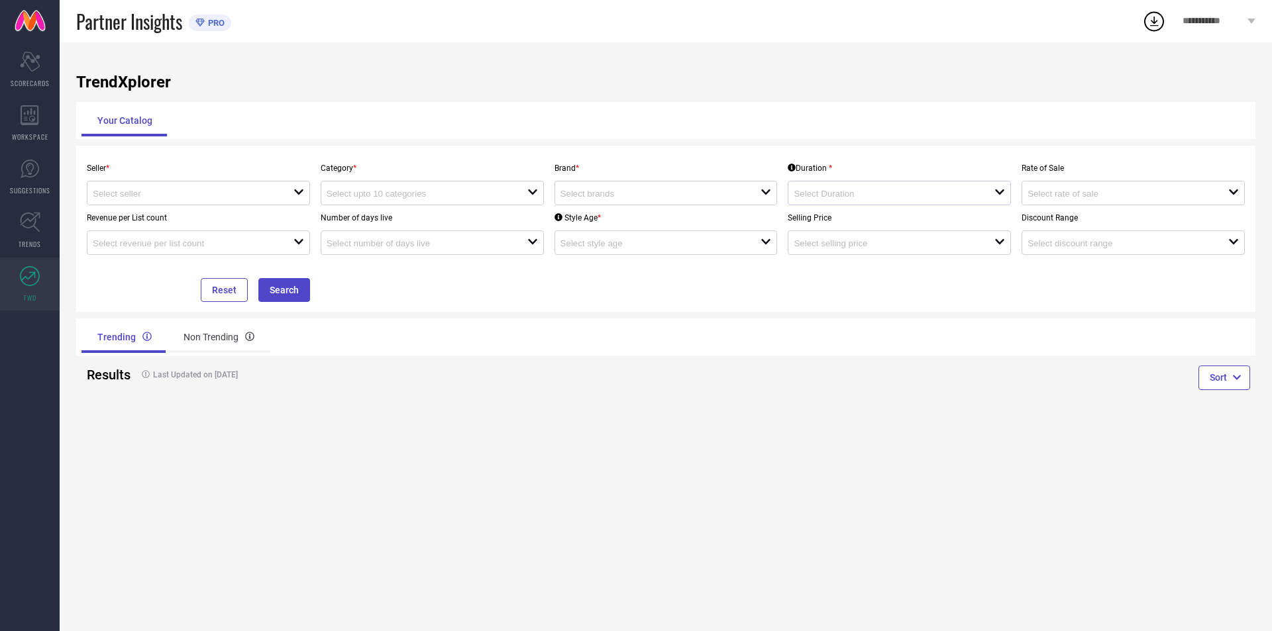
click at [793, 195] on div "open" at bounding box center [899, 193] width 223 height 25
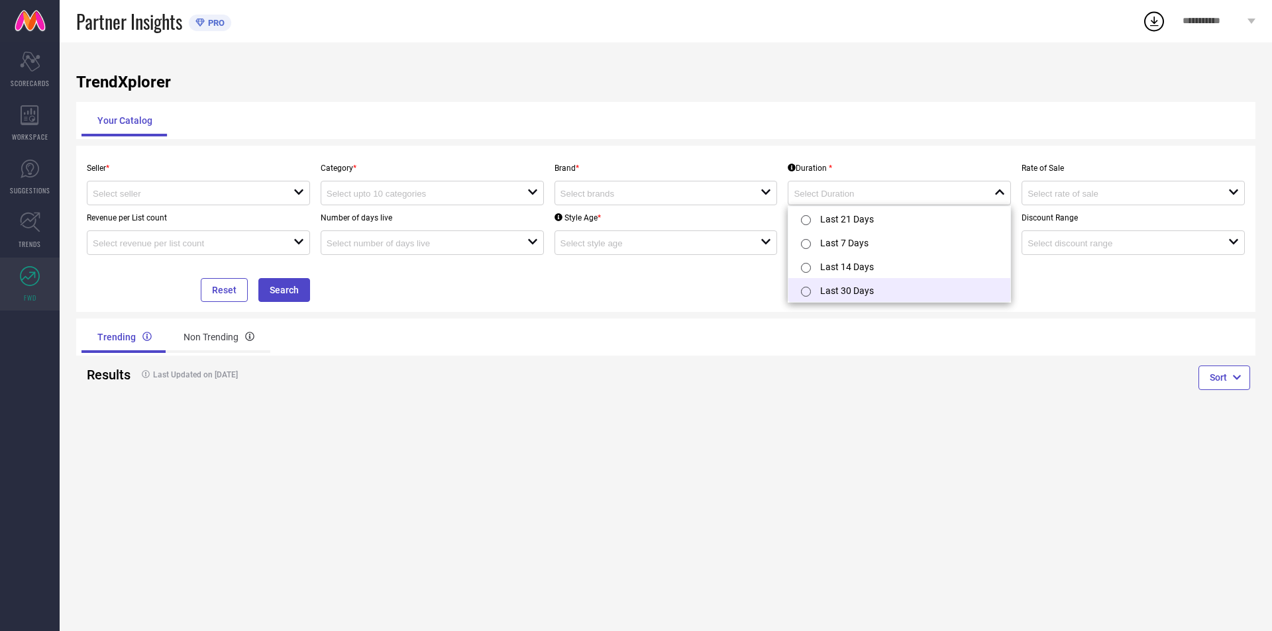
click at [827, 288] on li "Last 30 Days" at bounding box center [899, 290] width 222 height 24
type input "Last 30 Days"
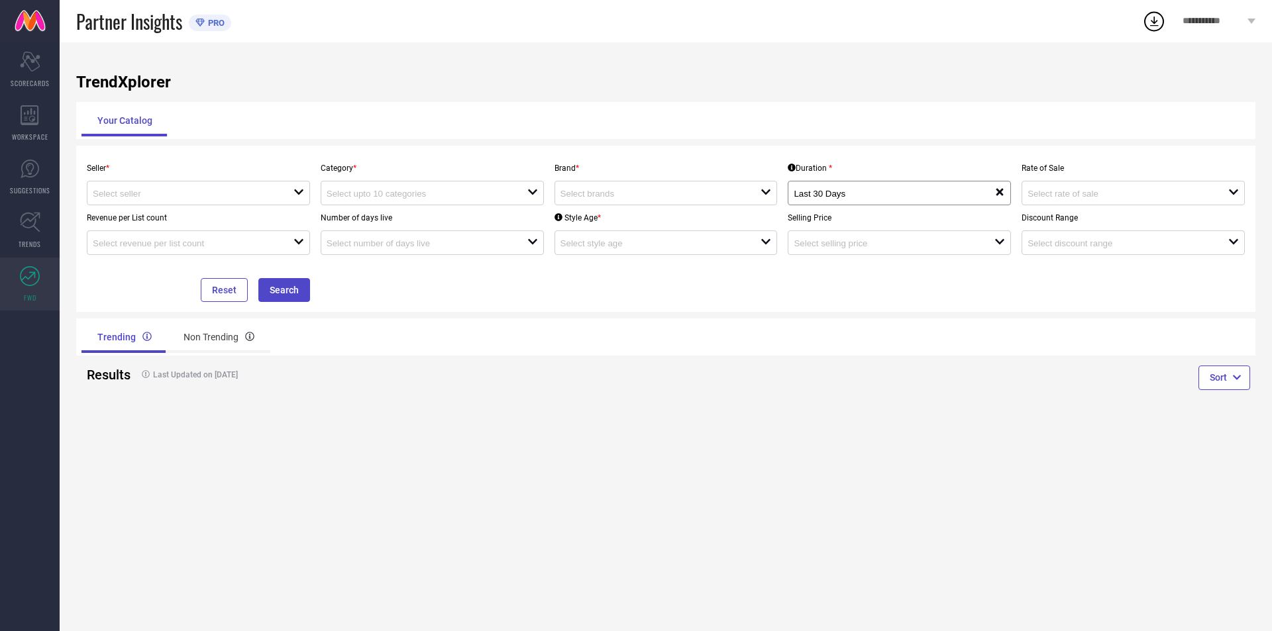
click at [732, 302] on div "Seller * open Category * open Brand * open Duration * Last 30 Days reset Rate o…" at bounding box center [665, 229] width 1169 height 146
click at [261, 286] on button "Search" at bounding box center [284, 290] width 52 height 24
click at [676, 184] on div "open" at bounding box center [666, 193] width 223 height 25
type input "sa"
click at [749, 191] on icon "reset" at bounding box center [752, 192] width 11 height 11
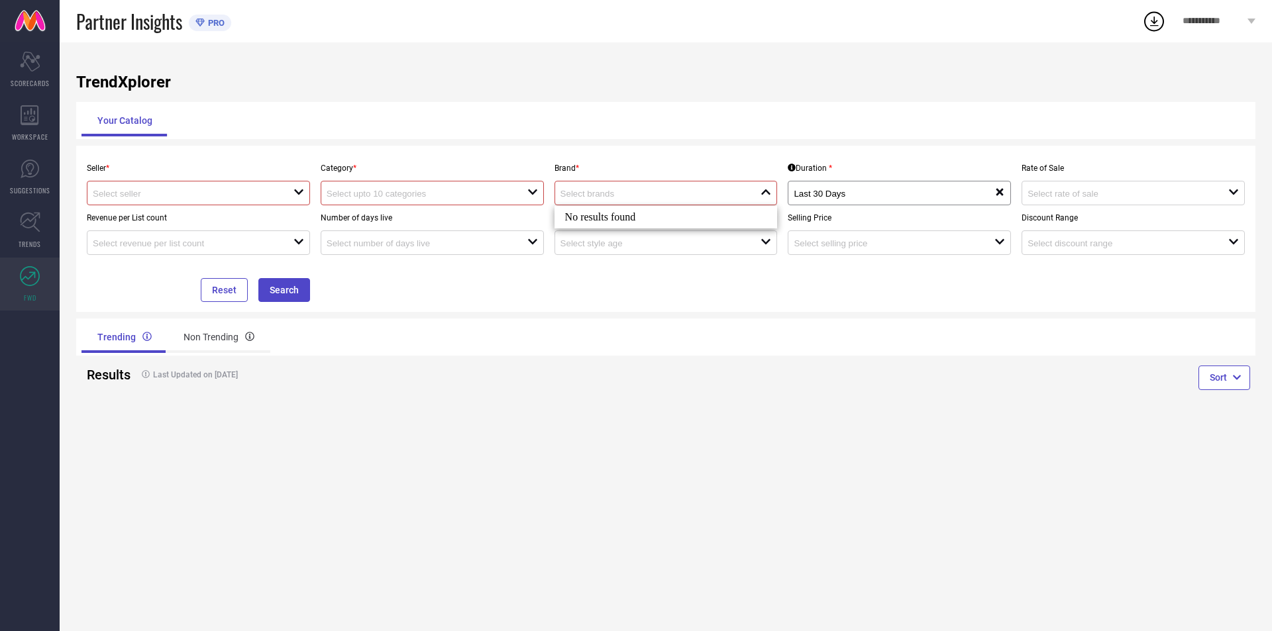
click at [469, 199] on input at bounding box center [417, 194] width 181 height 10
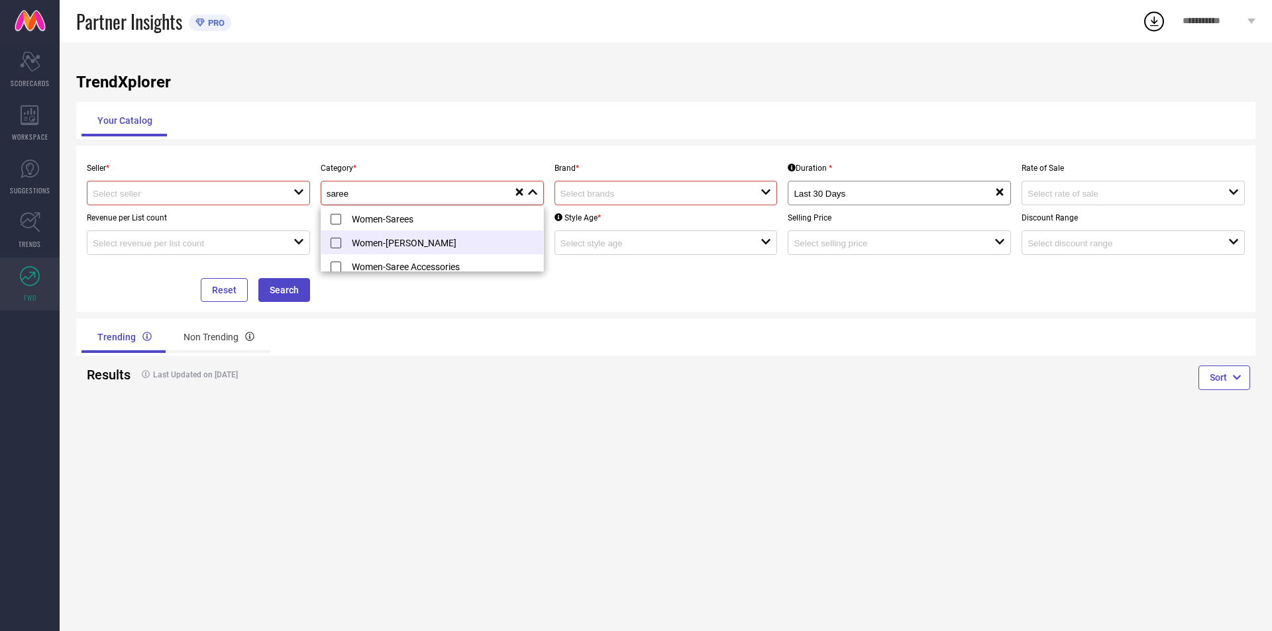
type input "saree"
click at [416, 237] on li "Women-[PERSON_NAME]" at bounding box center [432, 243] width 222 height 24
click at [290, 288] on button "Search" at bounding box center [284, 290] width 52 height 24
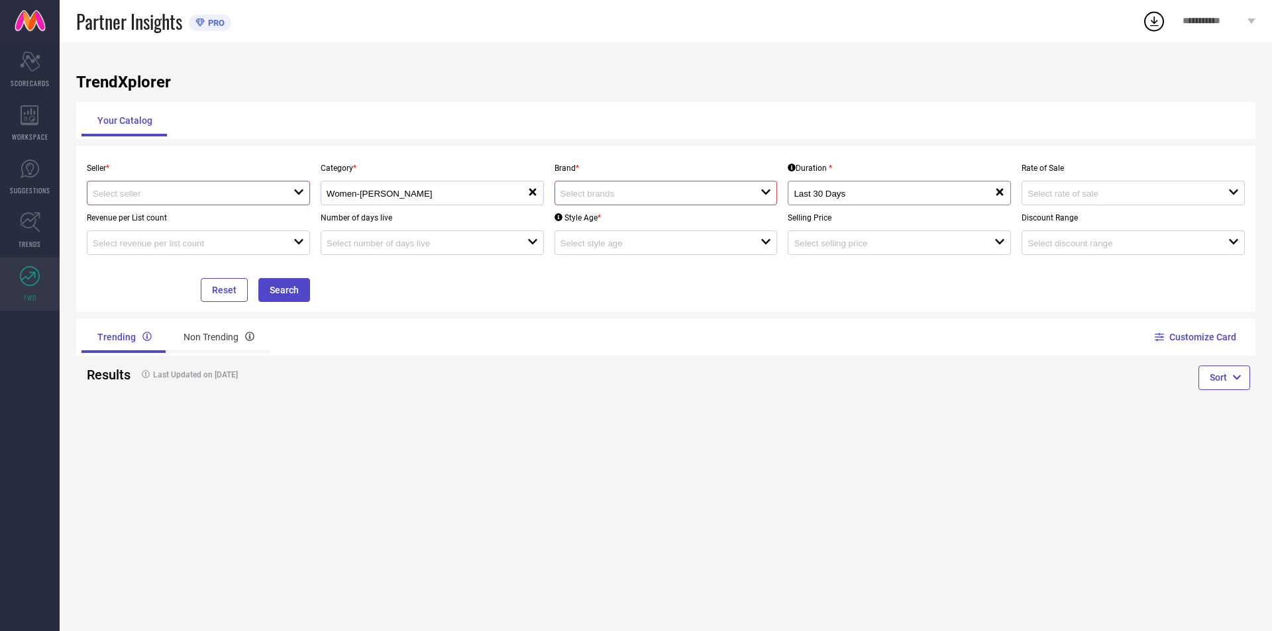
click at [573, 202] on div "open" at bounding box center [666, 193] width 223 height 25
click at [598, 193] on input "so" at bounding box center [653, 194] width 187 height 10
click at [598, 191] on input "su" at bounding box center [653, 194] width 187 height 10
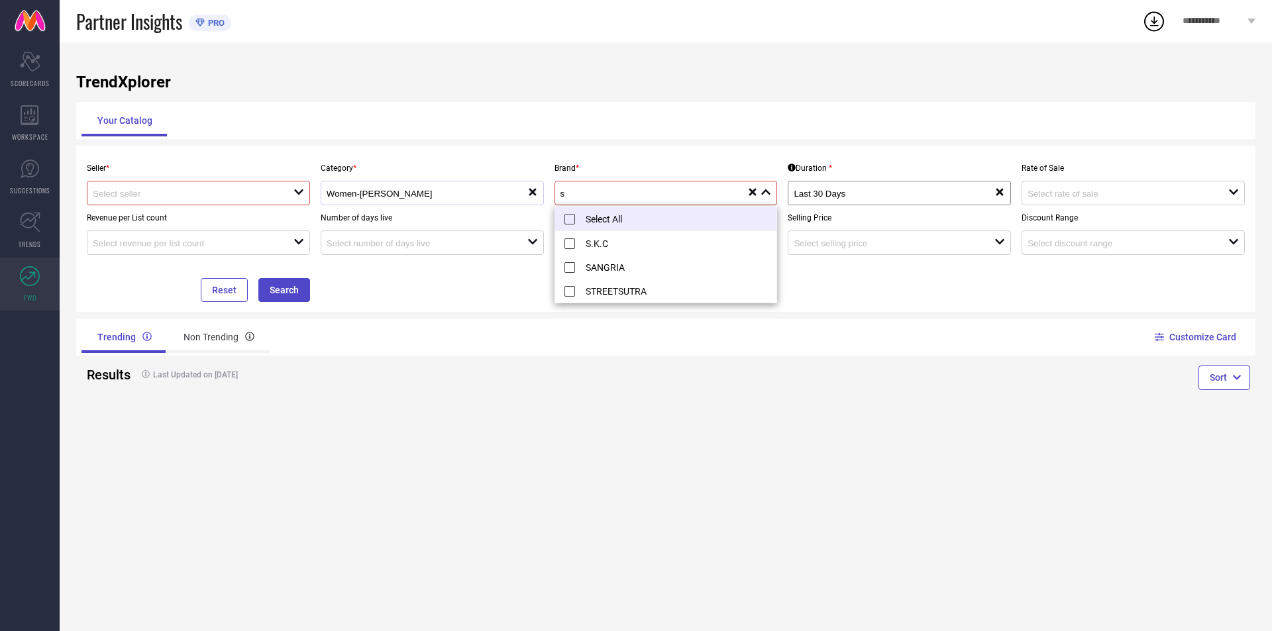
type input "s"
click at [625, 218] on li "Select All" at bounding box center [666, 219] width 222 height 25
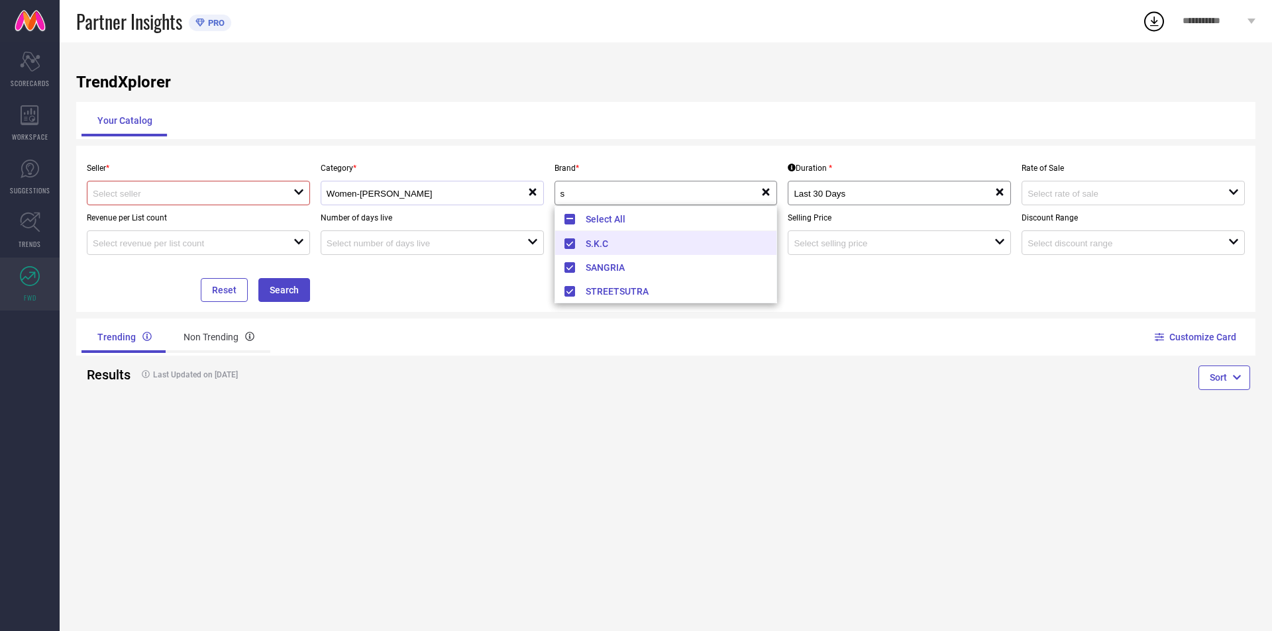
click at [481, 362] on div "Last Updated on [DATE]" at bounding box center [371, 375] width 482 height 30
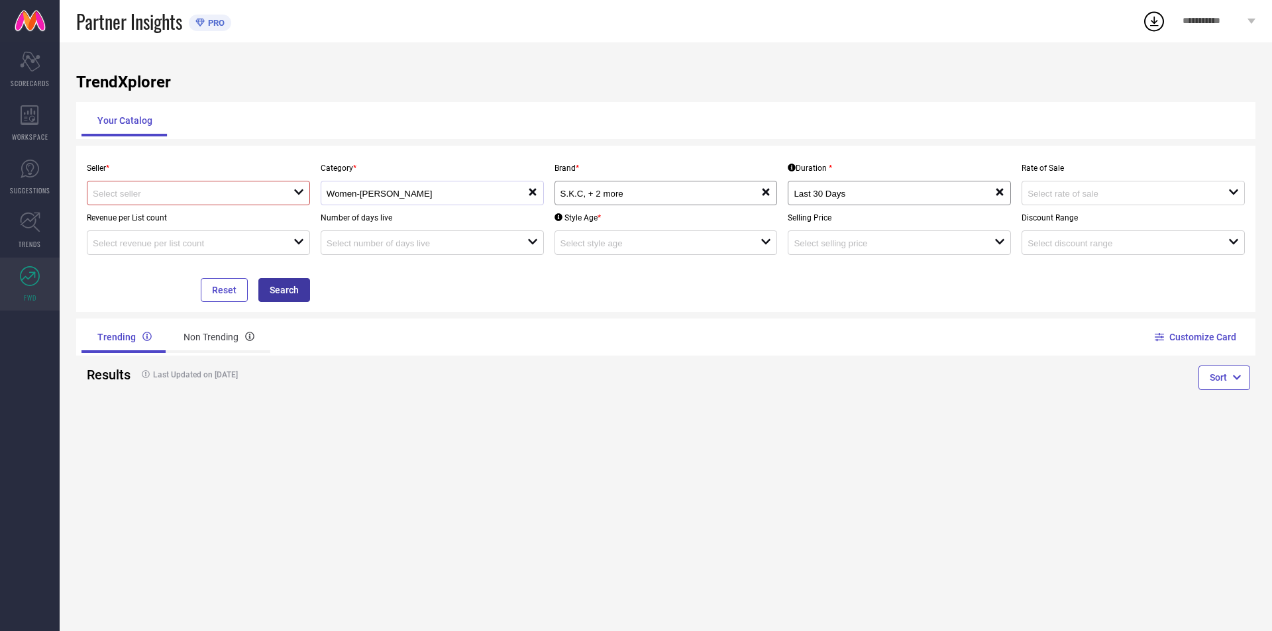
click at [274, 280] on button "Search" at bounding box center [284, 290] width 52 height 24
click at [266, 180] on div "Seller * open" at bounding box center [198, 181] width 234 height 50
click at [261, 189] on input at bounding box center [183, 194] width 181 height 10
click at [223, 211] on li "OM CLOTHING ( 12498 )" at bounding box center [198, 219] width 222 height 24
type input "OM CLOTHING ( 12498 )"
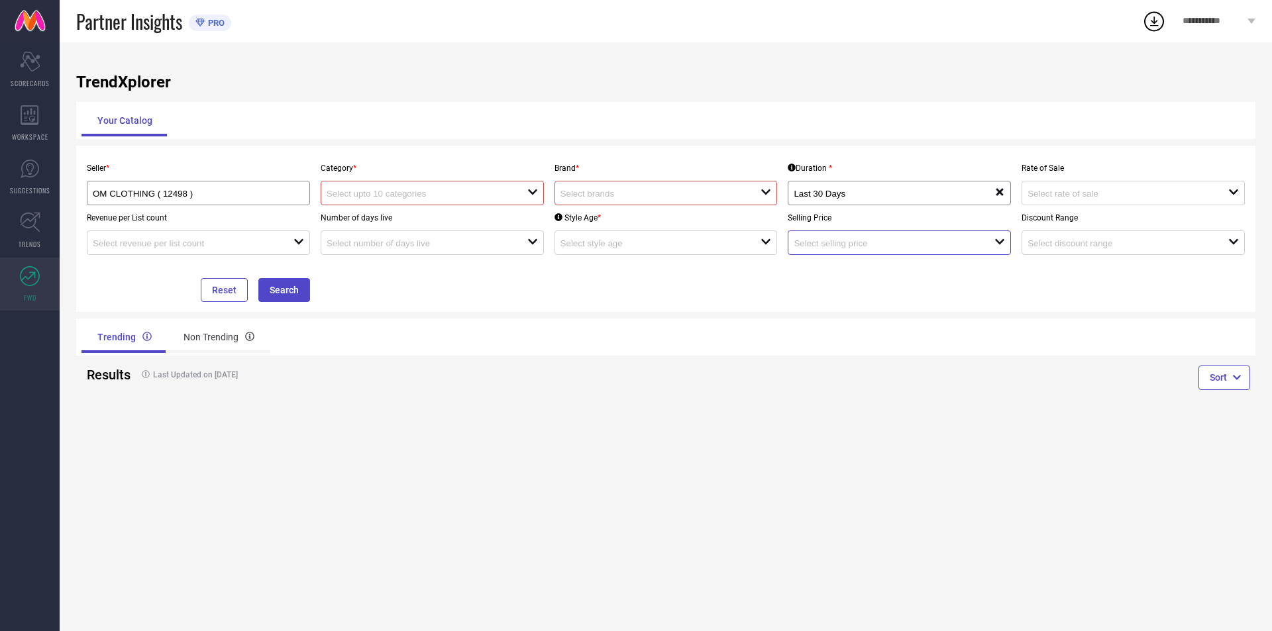
click at [936, 241] on input at bounding box center [884, 244] width 181 height 10
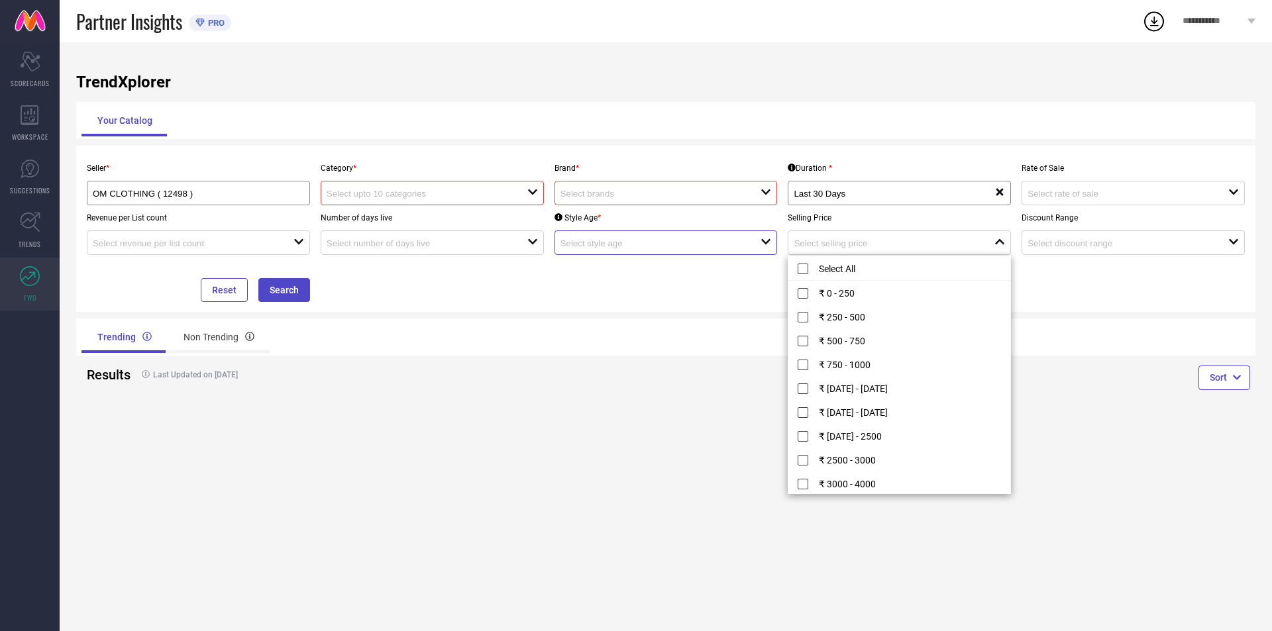
click at [696, 241] on input at bounding box center [650, 244] width 181 height 10
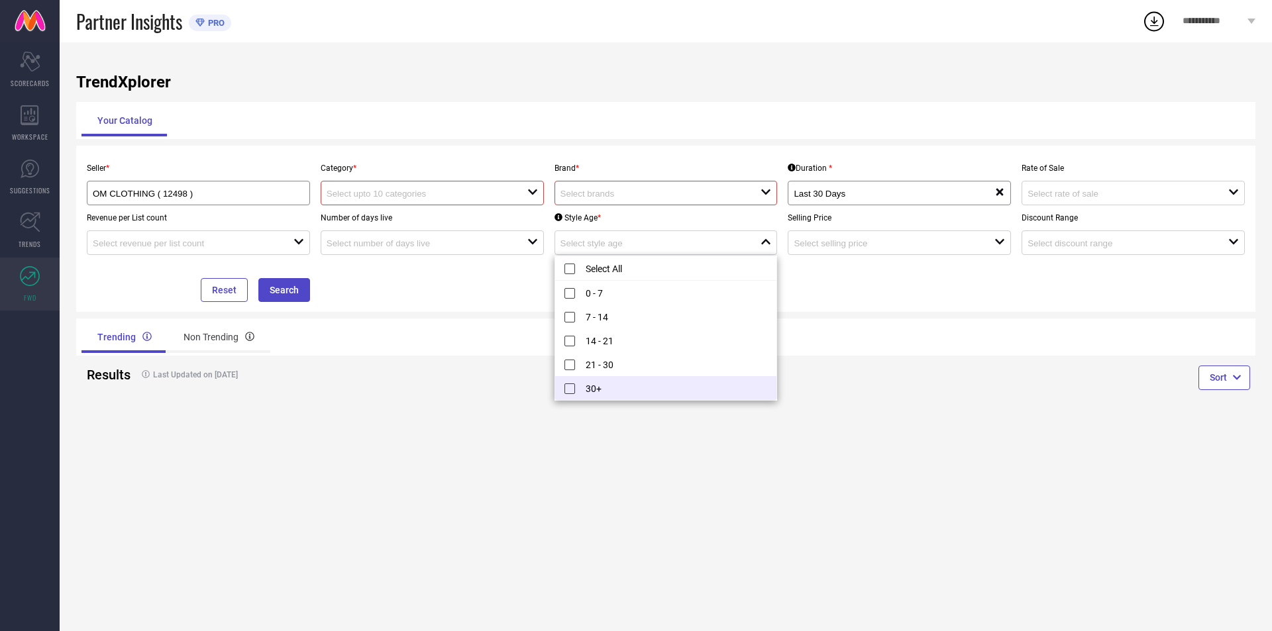
click at [618, 382] on li "30+" at bounding box center [666, 388] width 222 height 24
type input "30+"
click at [888, 339] on div "Trending Non Trending" at bounding box center [665, 337] width 1179 height 37
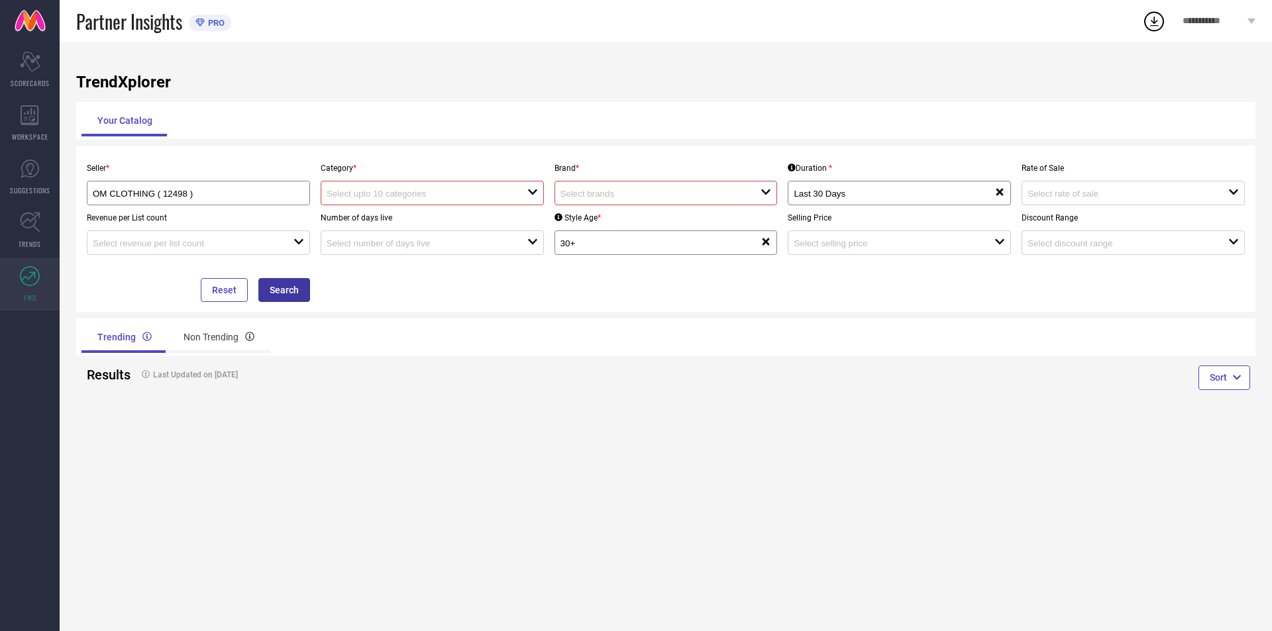
click at [274, 288] on button "Search" at bounding box center [284, 290] width 52 height 24
click at [34, 227] on icon at bounding box center [30, 223] width 20 height 20
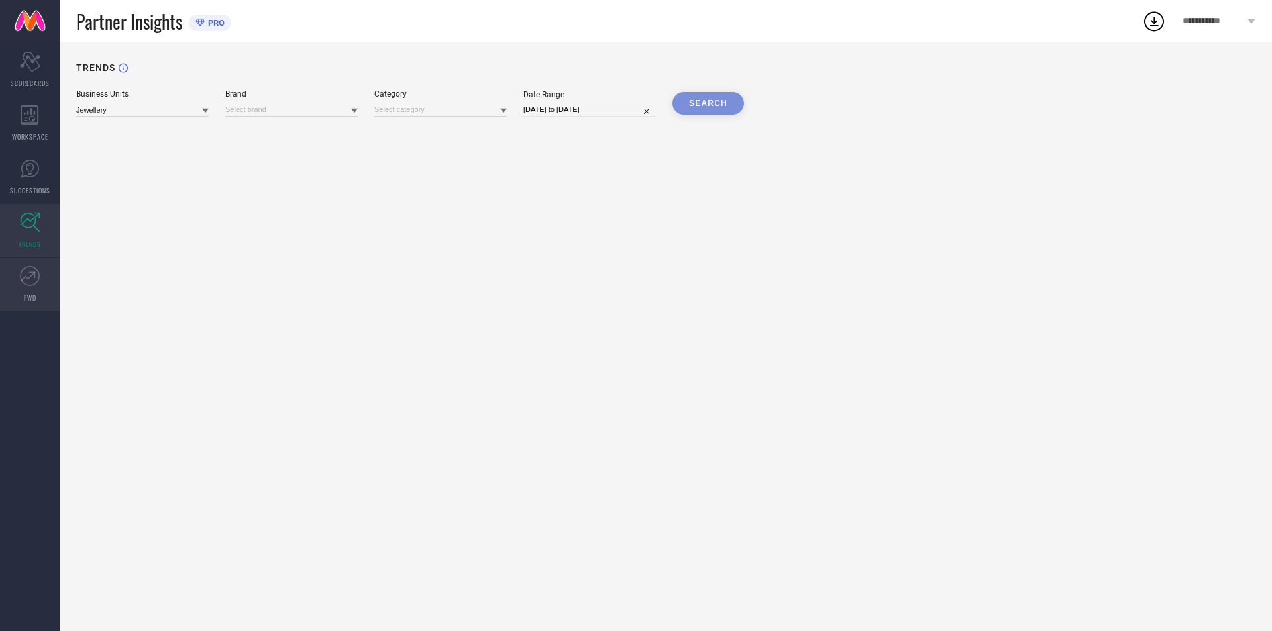
click at [30, 276] on icon at bounding box center [28, 276] width 15 height 9
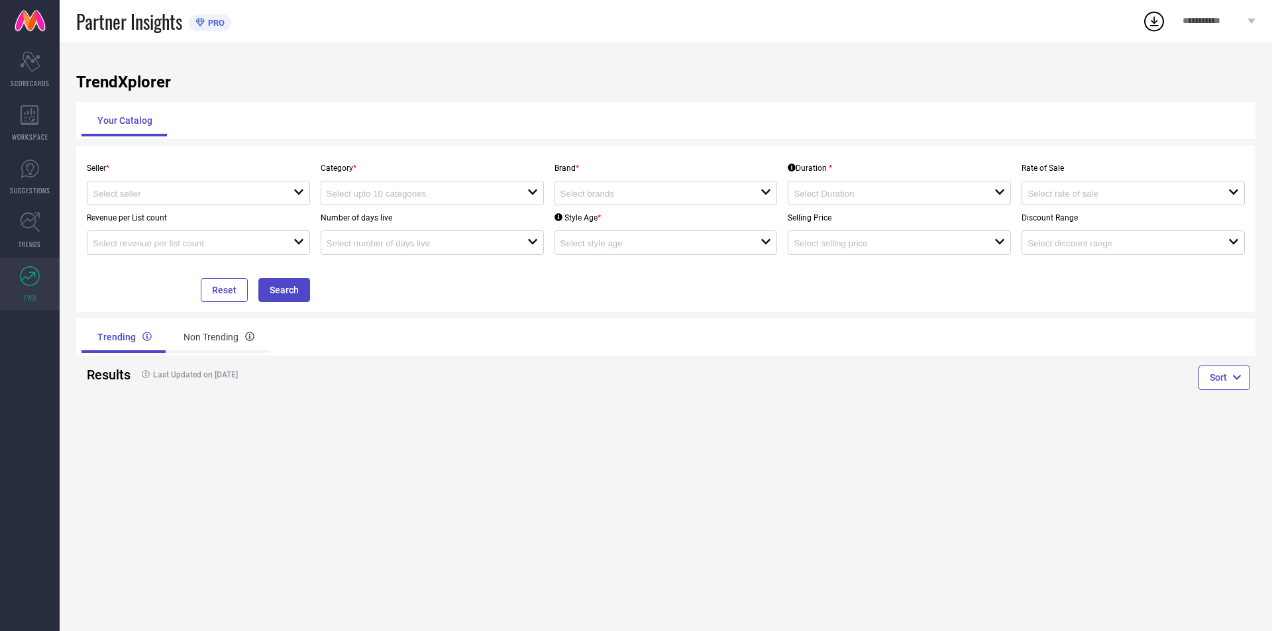
click at [154, 186] on div "open" at bounding box center [198, 193] width 223 height 25
click at [154, 215] on li "OM CLOTHING ( 12498 )" at bounding box center [198, 219] width 222 height 24
type input "OM CLOTHING ( 12498 )"
click at [391, 96] on div "TrendXplorer Your Catalog Seller * OM CLOTHING ( 12498 ) Category * open Brand …" at bounding box center [666, 336] width 1212 height 589
click at [13, 125] on div "WORKSPACE" at bounding box center [30, 123] width 60 height 53
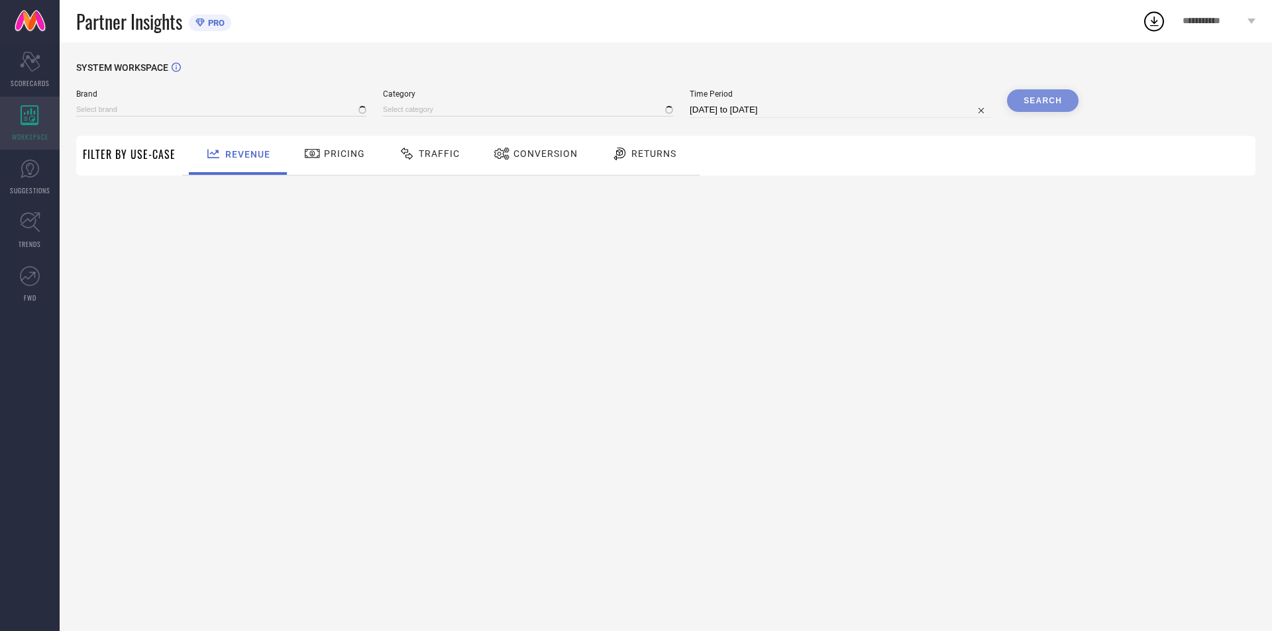
type input "SALWAR STUDIO"
type input "All"
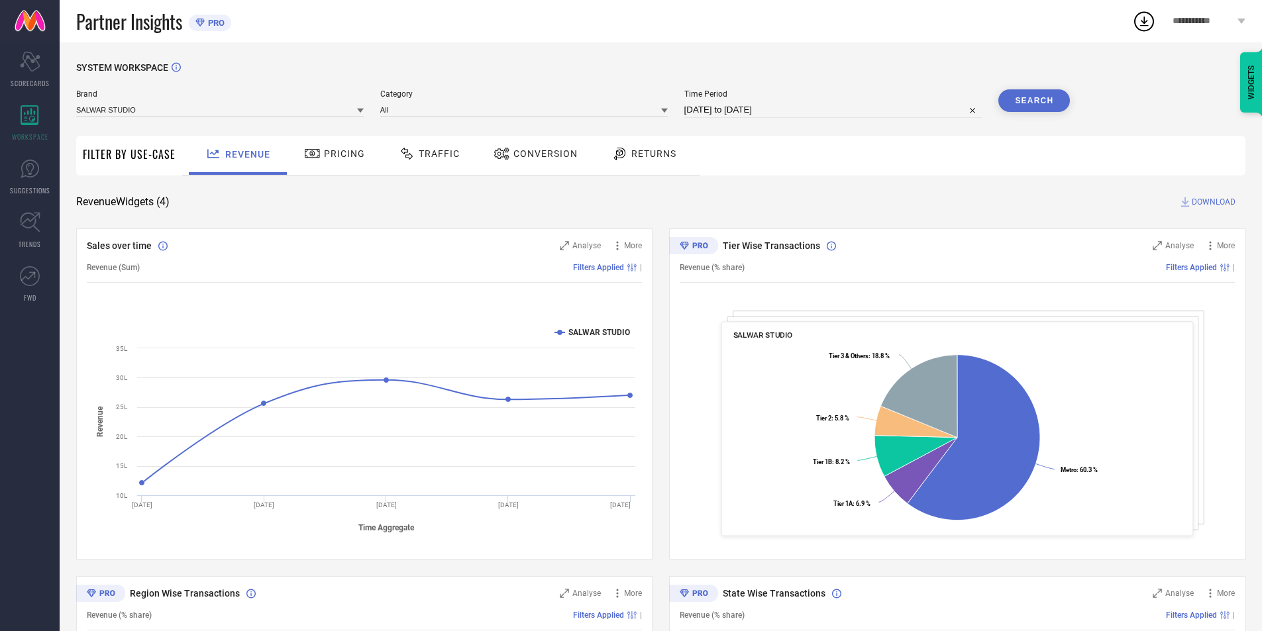
click at [346, 153] on span "Pricing" at bounding box center [344, 153] width 41 height 11
